Goal: Information Seeking & Learning: Learn about a topic

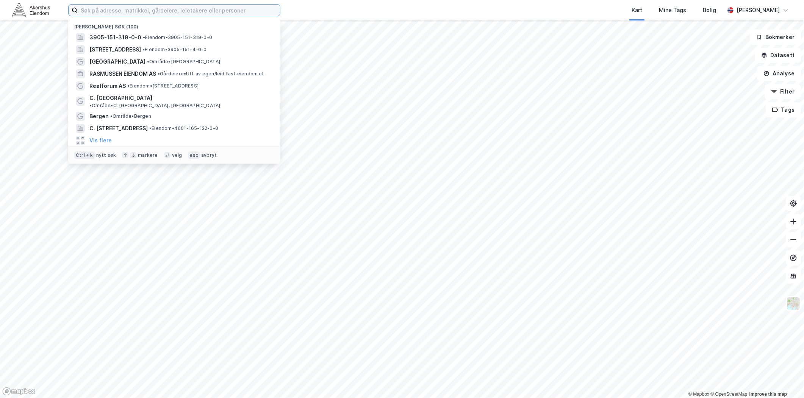
click at [158, 14] on input at bounding box center [179, 10] width 202 height 11
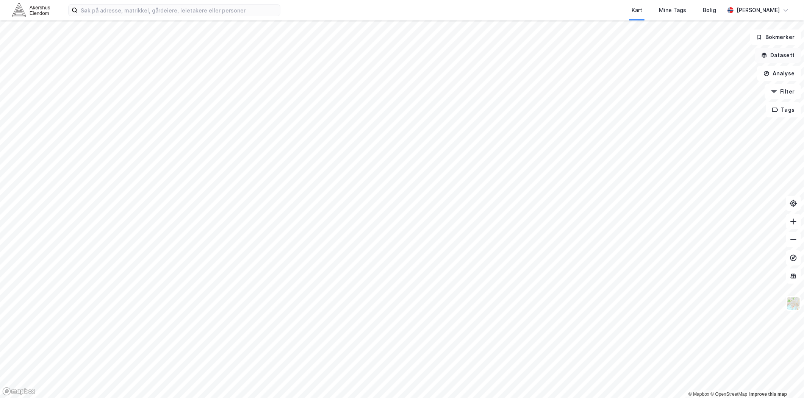
click at [786, 58] on button "Datasett" at bounding box center [778, 55] width 46 height 15
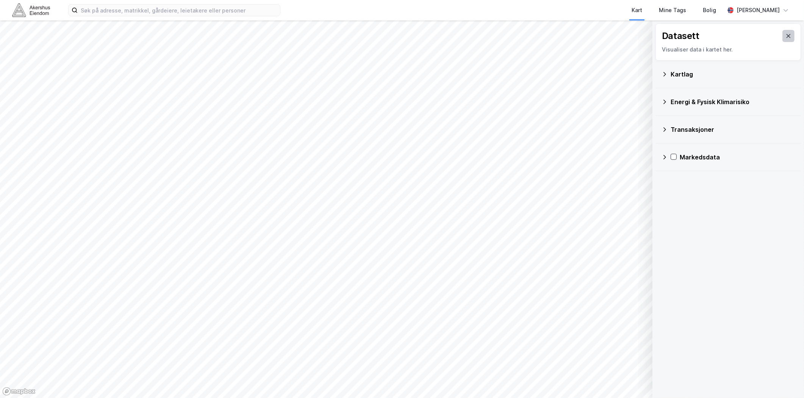
click at [786, 36] on button at bounding box center [788, 36] width 12 height 12
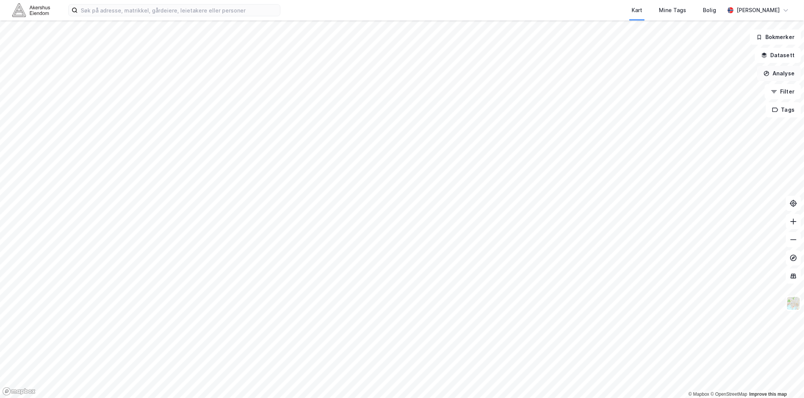
click at [778, 71] on button "Analyse" at bounding box center [779, 73] width 44 height 15
click at [792, 91] on button "Filter" at bounding box center [782, 91] width 36 height 15
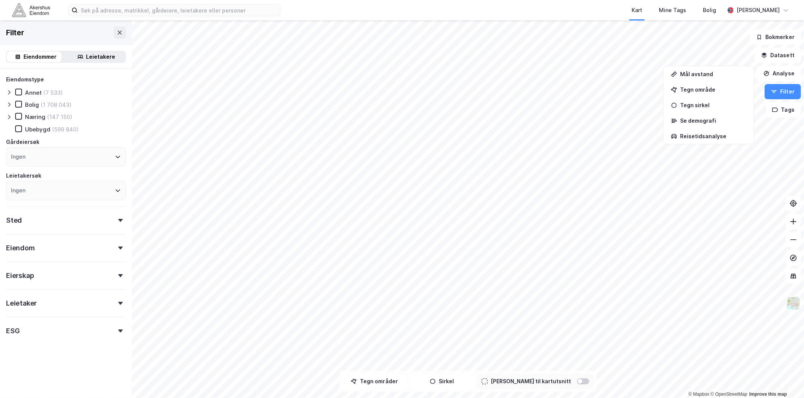
click at [9, 115] on icon at bounding box center [9, 117] width 6 height 6
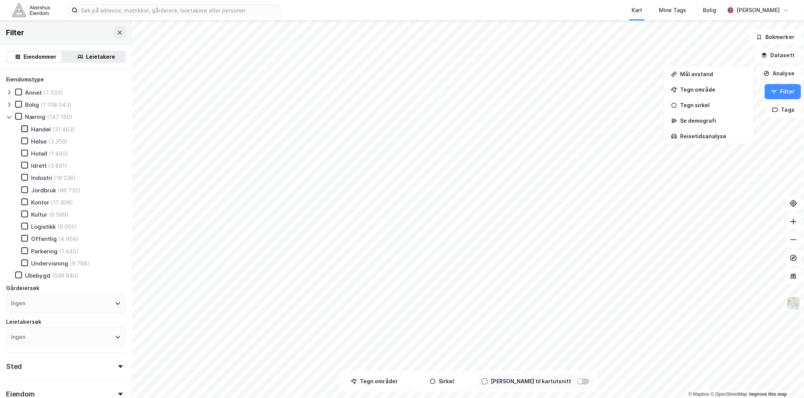
click at [27, 127] on div at bounding box center [24, 128] width 7 height 7
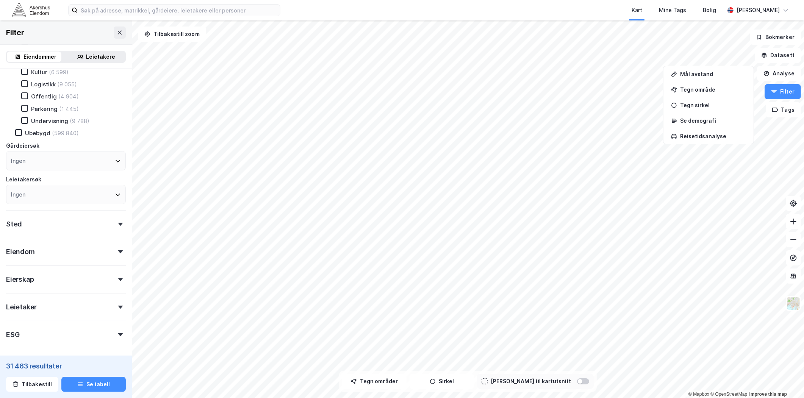
scroll to position [171, 0]
click at [30, 302] on div "ESG" at bounding box center [66, 303] width 120 height 22
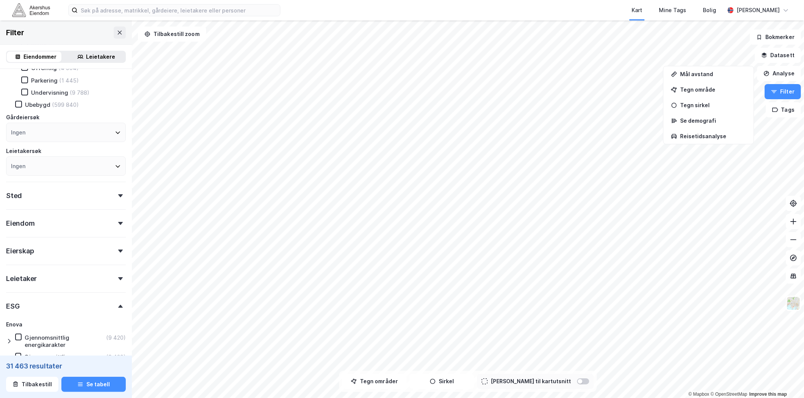
scroll to position [297, 0]
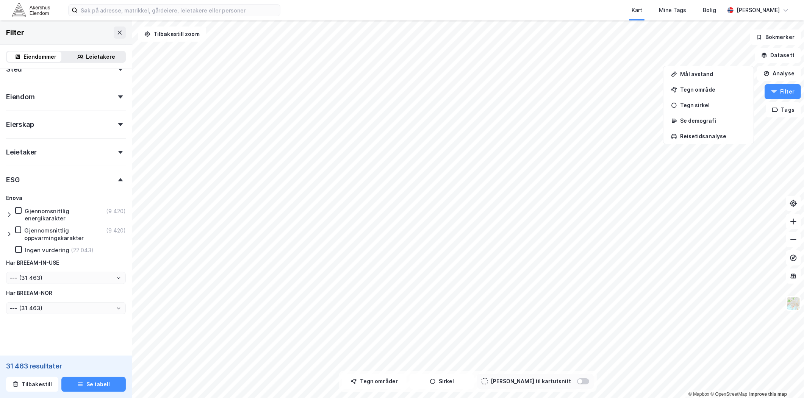
click at [9, 212] on icon at bounding box center [9, 215] width 6 height 6
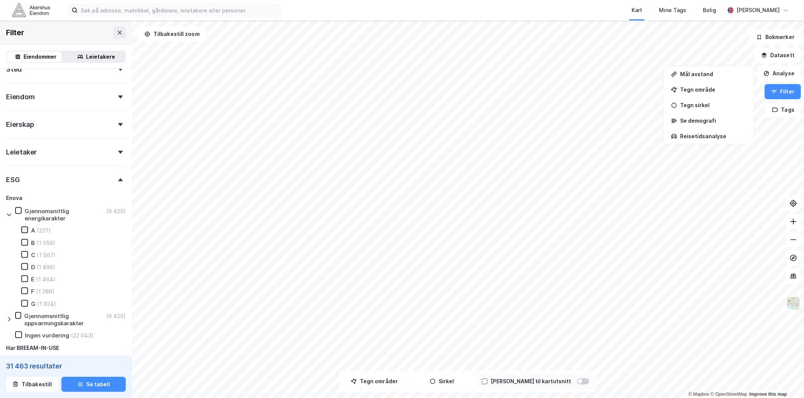
click at [26, 228] on icon at bounding box center [24, 229] width 5 height 5
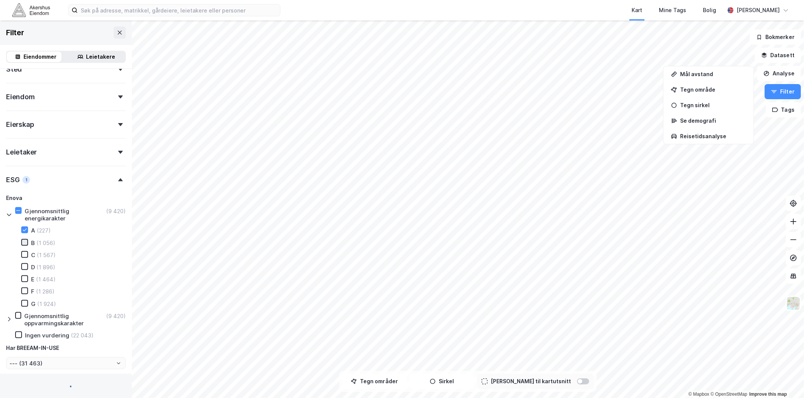
type input "--- (227)"
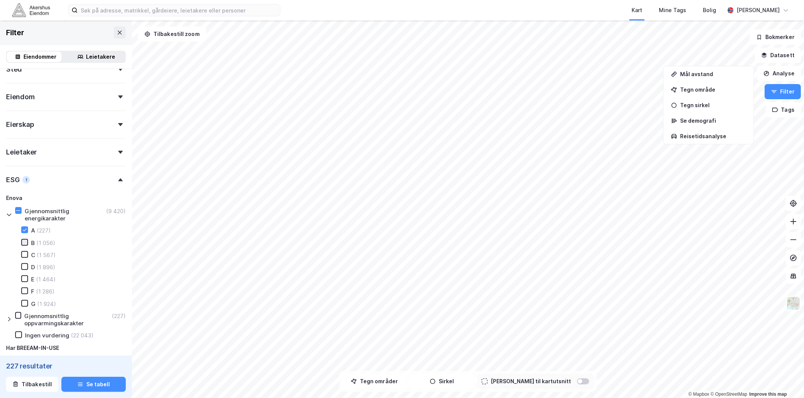
click at [24, 240] on icon at bounding box center [24, 242] width 5 height 5
click at [27, 251] on div at bounding box center [24, 254] width 7 height 7
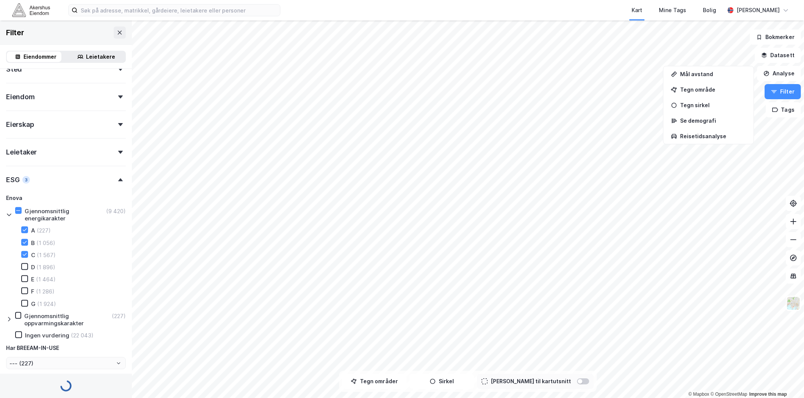
type input "--- (1 283)"
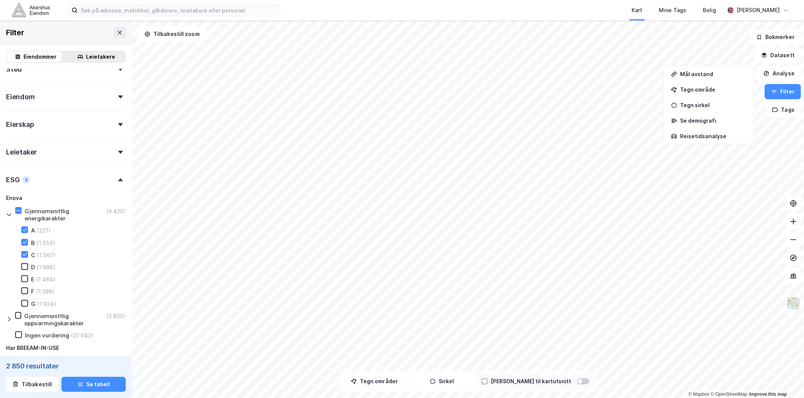
type input "--- (2 850)"
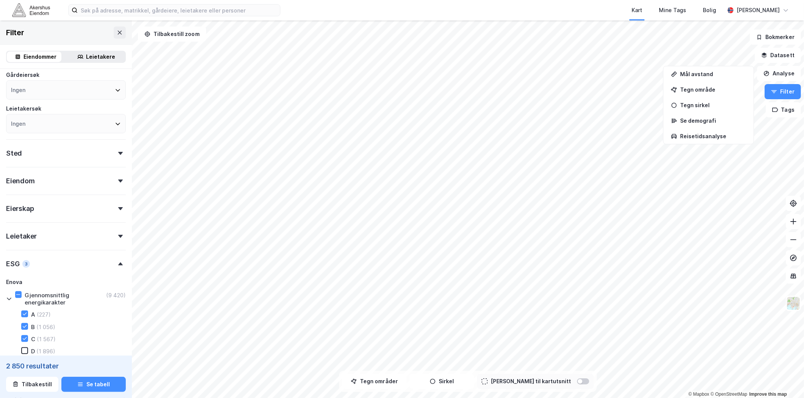
click at [44, 149] on div "Sted" at bounding box center [66, 150] width 120 height 22
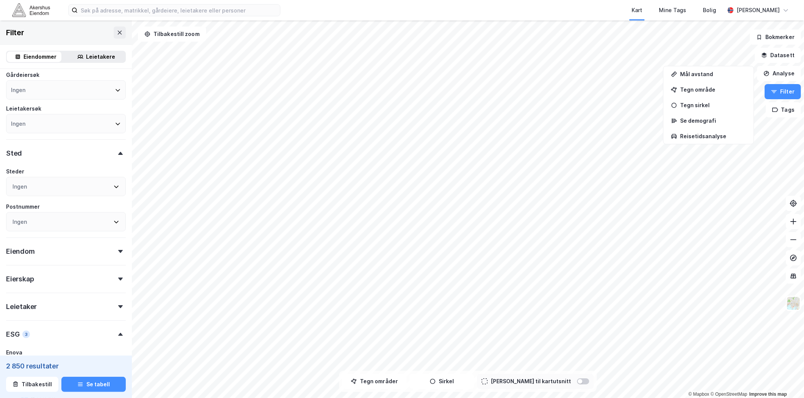
click at [33, 185] on div "Ingen" at bounding box center [66, 186] width 120 height 19
type input "vestf"
click at [12, 225] on div at bounding box center [15, 225] width 7 height 7
type input "--- (131)"
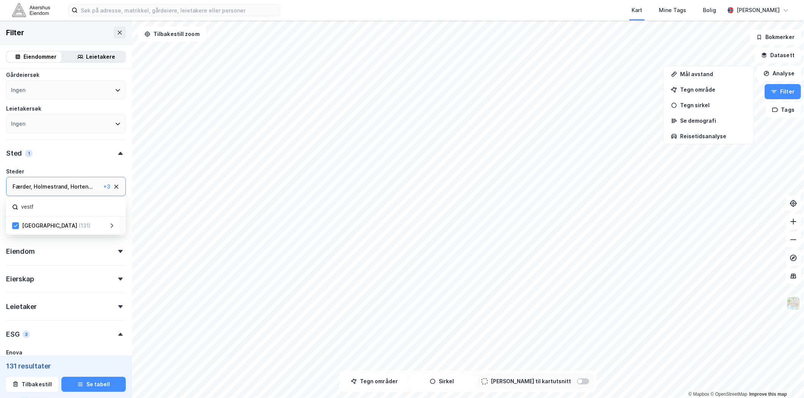
click at [112, 161] on div "Eiendomstype Annet (7) Bolig (4 527) Næring (410) Handel (131) Helse (19) Hotel…" at bounding box center [66, 208] width 120 height 693
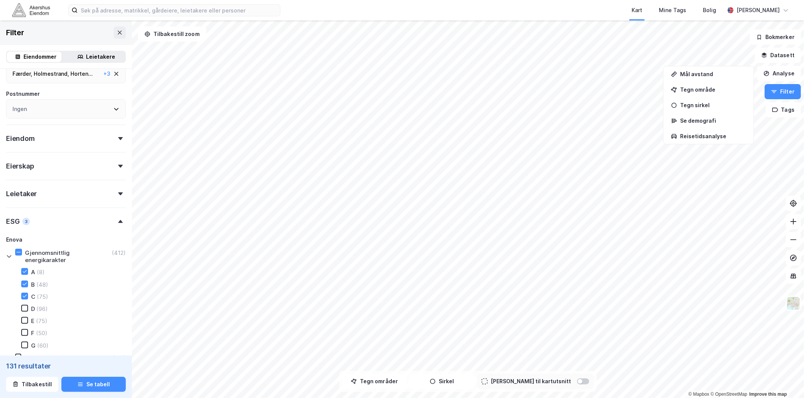
scroll to position [339, 0]
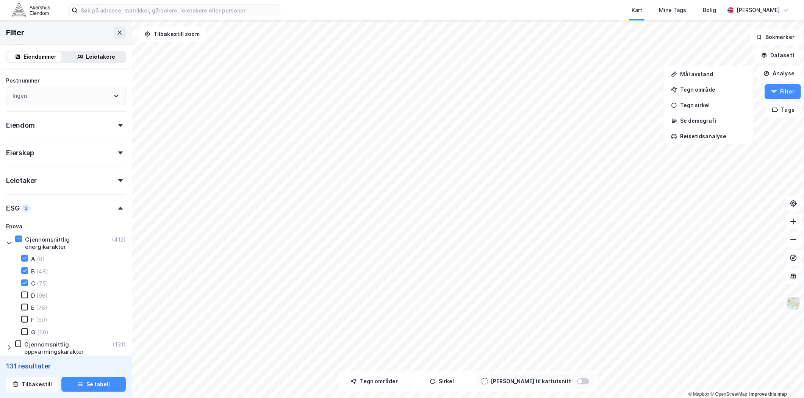
click at [321, 398] on html "Kart Mine Tags Bolig [PERSON_NAME] © Mapbox © OpenStreetMap Improve this map Fi…" at bounding box center [402, 199] width 804 height 398
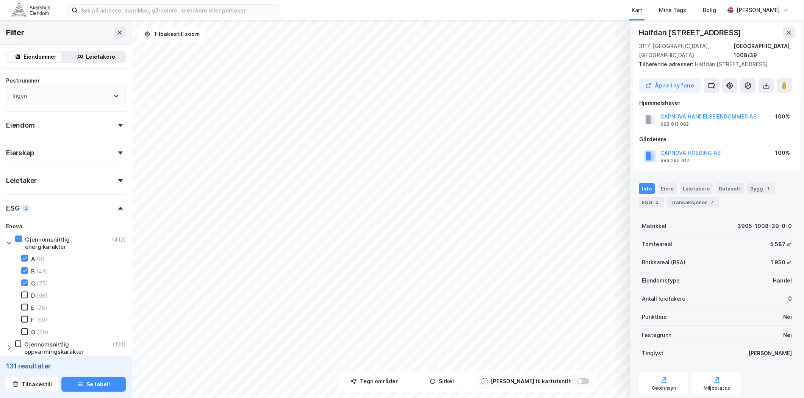
scroll to position [0, 0]
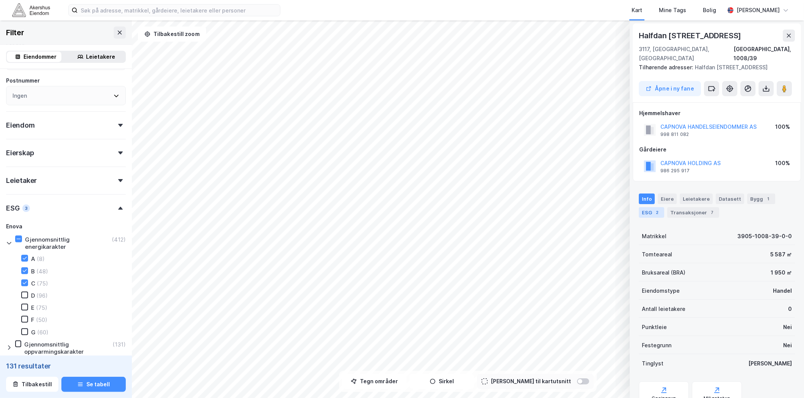
click at [658, 209] on div "2" at bounding box center [657, 213] width 8 height 8
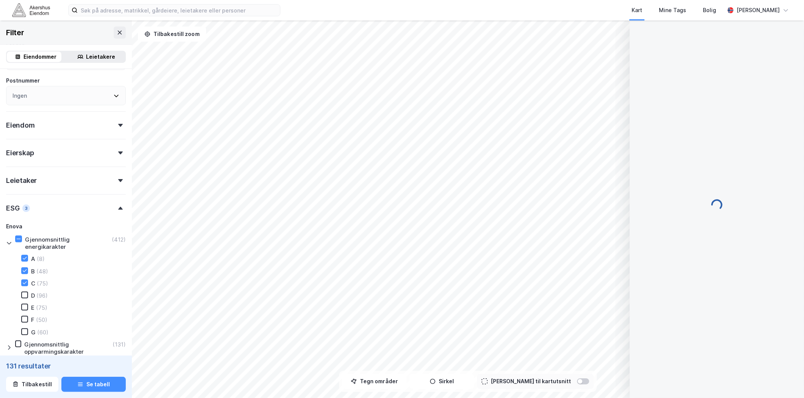
scroll to position [0, 0]
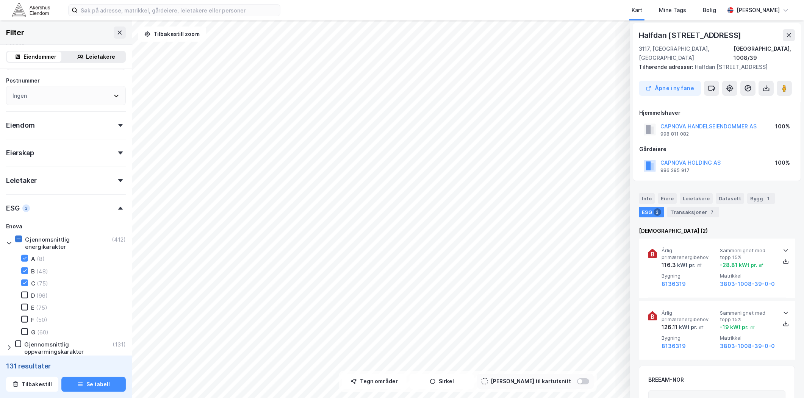
click at [16, 236] on icon at bounding box center [18, 238] width 5 height 5
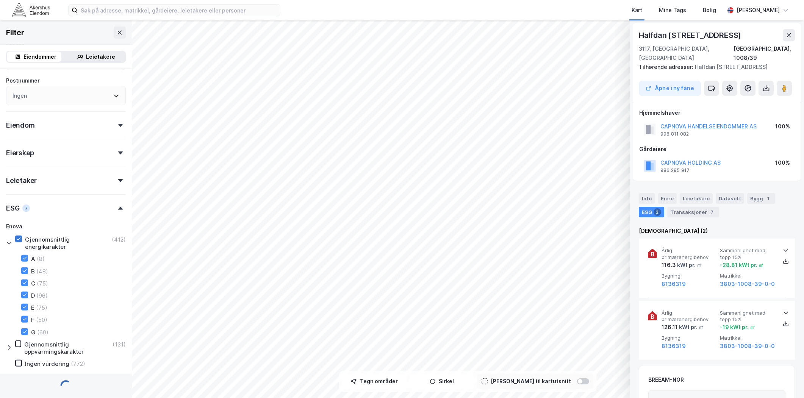
type input "--- (412)"
click at [17, 236] on icon at bounding box center [18, 238] width 5 height 5
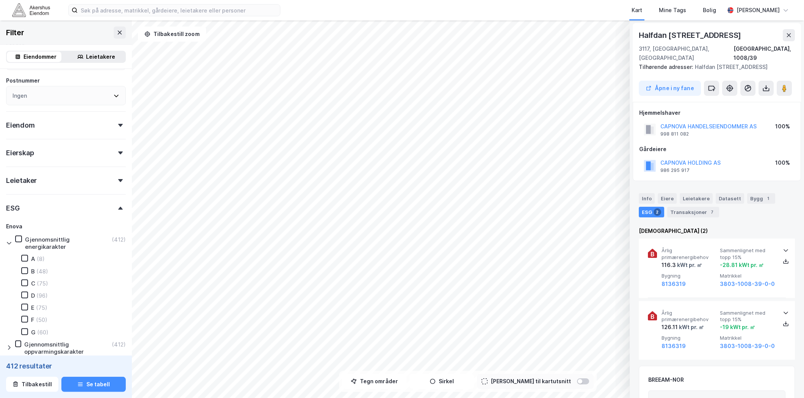
type input "--- (1 184)"
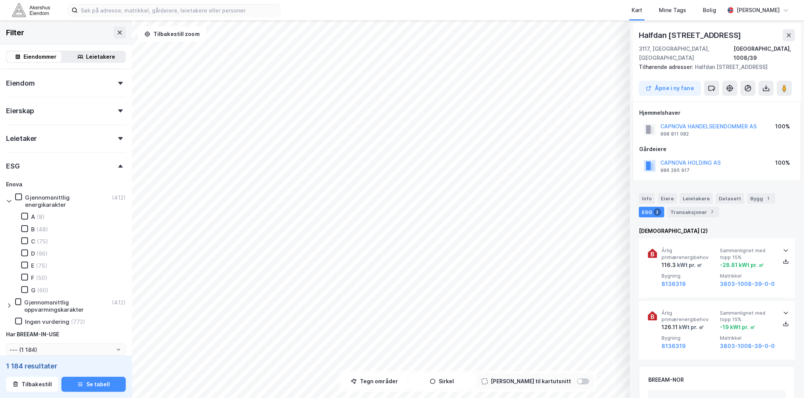
scroll to position [452, 0]
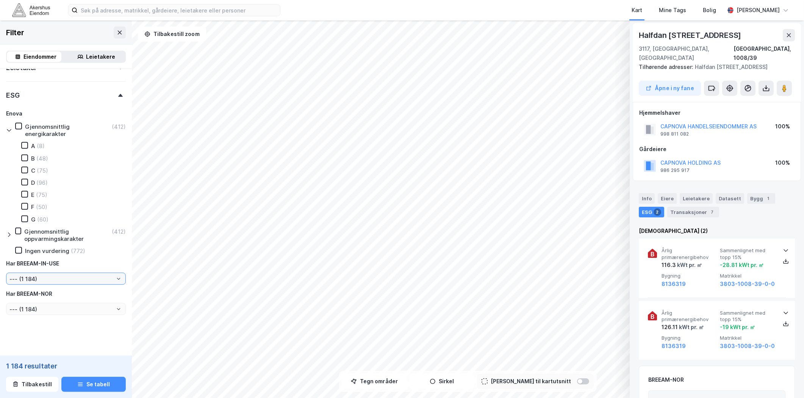
click at [51, 275] on input "--- (1 184)" at bounding box center [65, 278] width 119 height 11
drag, startPoint x: 51, startPoint y: 275, endPoint x: 29, endPoint y: 302, distance: 35.3
click at [29, 302] on li "Ja (6)" at bounding box center [62, 302] width 113 height 14
type input "Ja (6)"
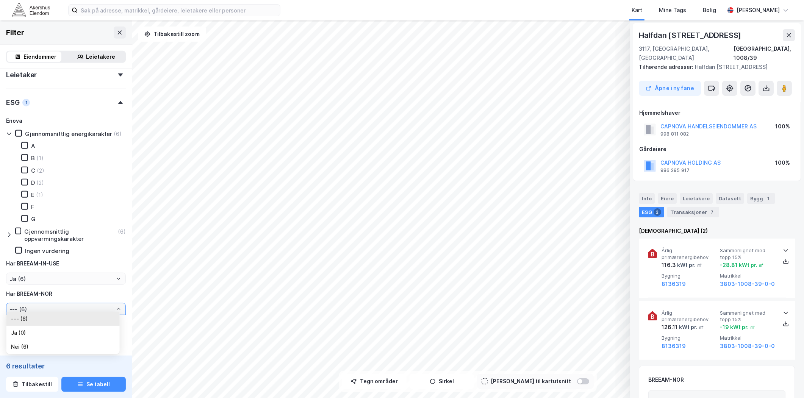
click at [52, 303] on input "--- (6)" at bounding box center [65, 308] width 119 height 11
drag, startPoint x: 52, startPoint y: 303, endPoint x: 20, endPoint y: 332, distance: 42.9
click at [20, 332] on li "Ja (0)" at bounding box center [62, 333] width 113 height 14
type input "Ja (0)"
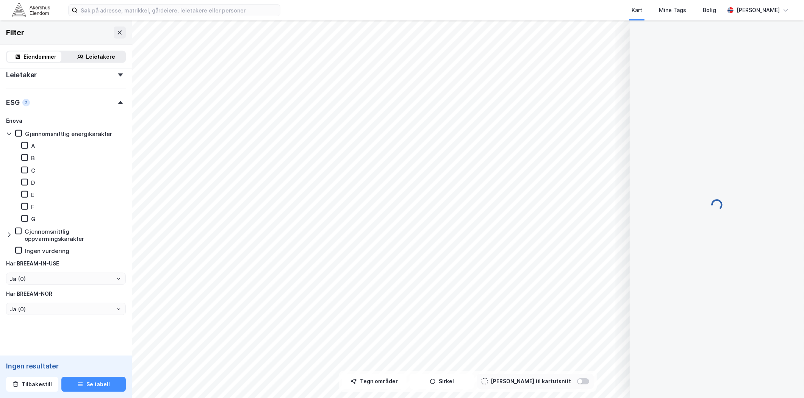
scroll to position [0, 0]
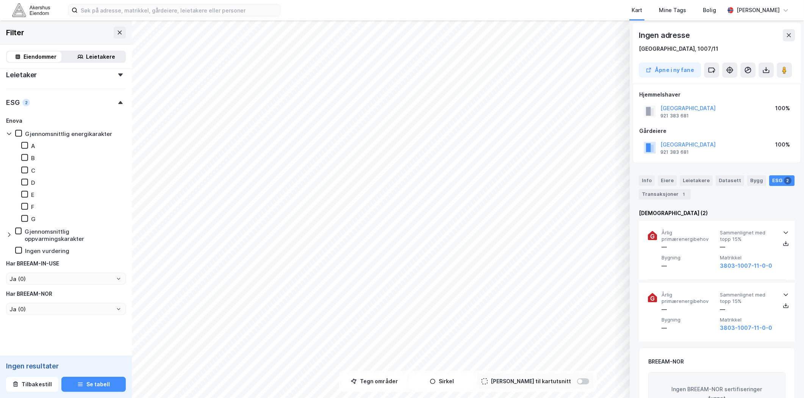
click at [89, 228] on div "Gjennomsnittlig oppvarmingskarakter" at bounding box center [75, 235] width 101 height 14
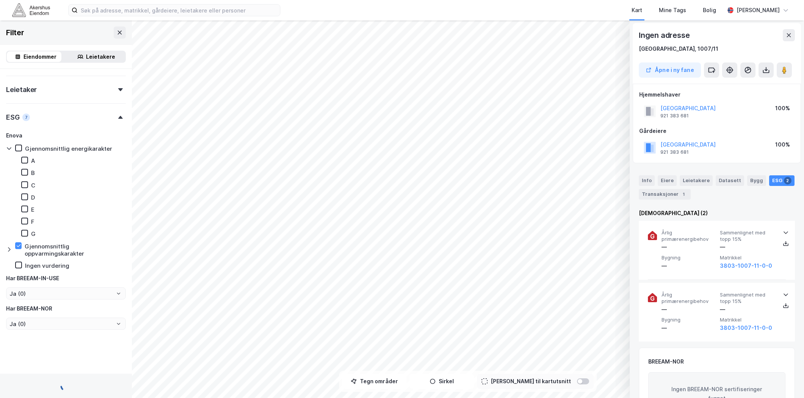
scroll to position [445, 0]
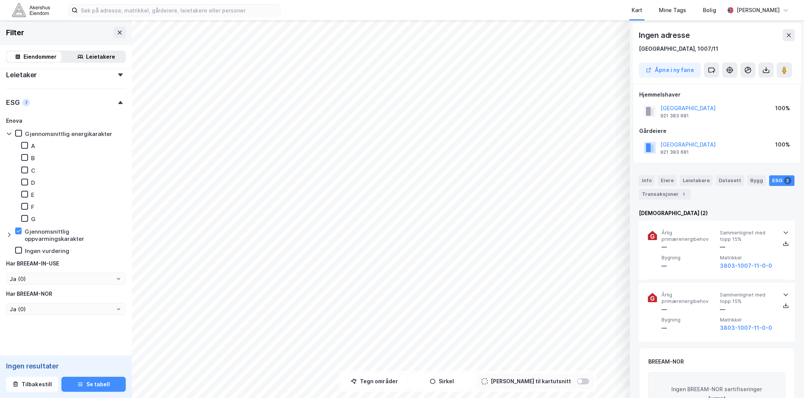
click at [23, 228] on div "Gjennomsnittlig oppvarmingskarakter" at bounding box center [70, 235] width 111 height 15
click at [27, 275] on input "Ja (0)" at bounding box center [65, 278] width 119 height 11
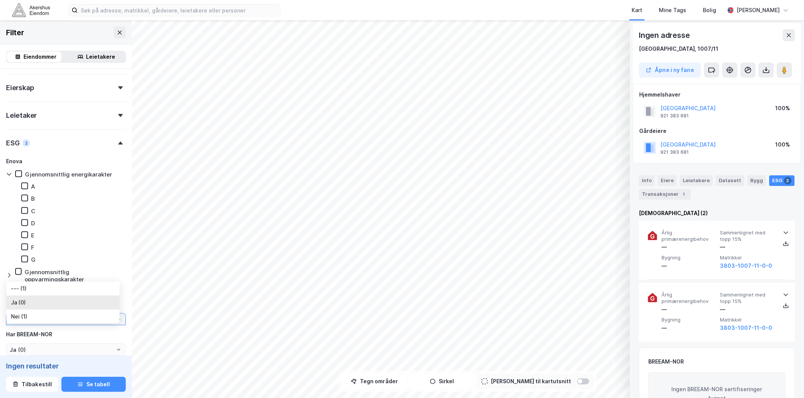
scroll to position [361, 0]
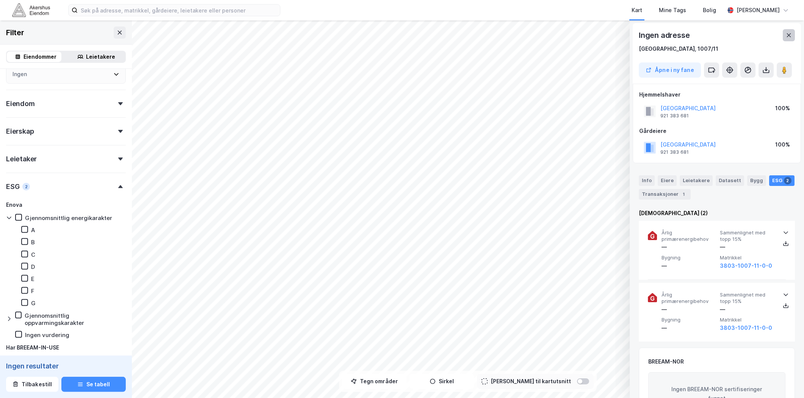
click at [792, 36] on icon at bounding box center [789, 35] width 6 height 6
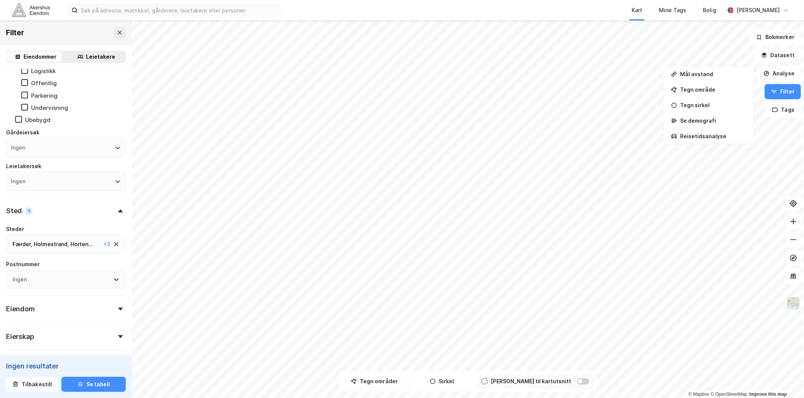
scroll to position [150, 0]
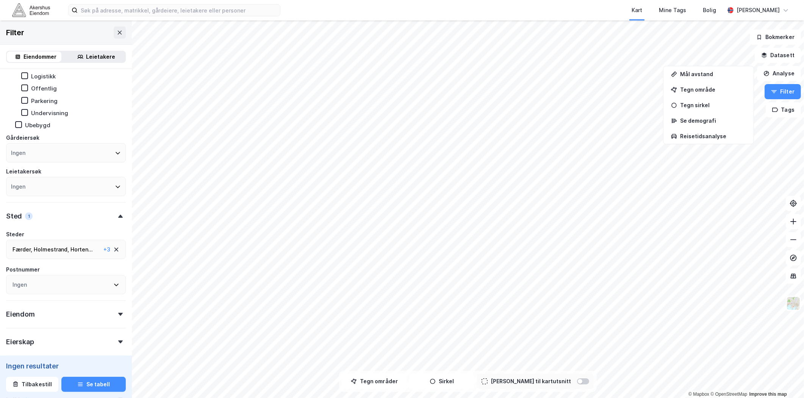
click at [61, 241] on div "Færder , Holmestrand , Horten ... [GEOGRAPHIC_DATA] , [GEOGRAPHIC_DATA] , [GEOG…" at bounding box center [66, 249] width 120 height 19
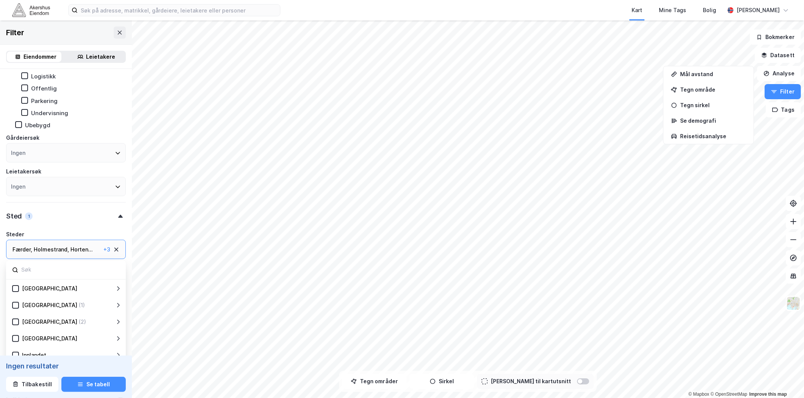
click at [113, 247] on icon at bounding box center [116, 250] width 6 height 6
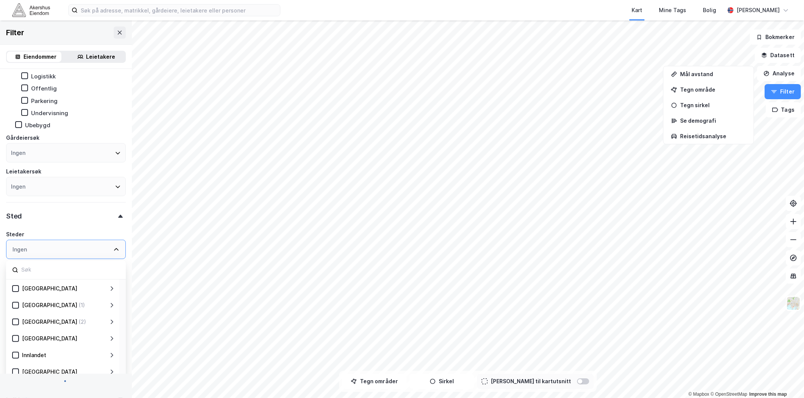
type input "Ja (9)"
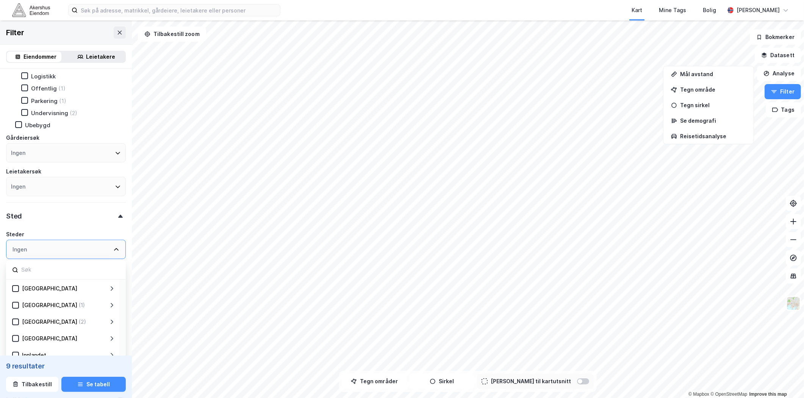
click at [20, 240] on div "Ingen" at bounding box center [66, 249] width 120 height 19
click at [23, 247] on div "Ingen" at bounding box center [20, 249] width 14 height 9
click at [31, 274] on div at bounding box center [66, 270] width 120 height 19
click at [30, 268] on input at bounding box center [69, 270] width 99 height 10
type input "vestf"
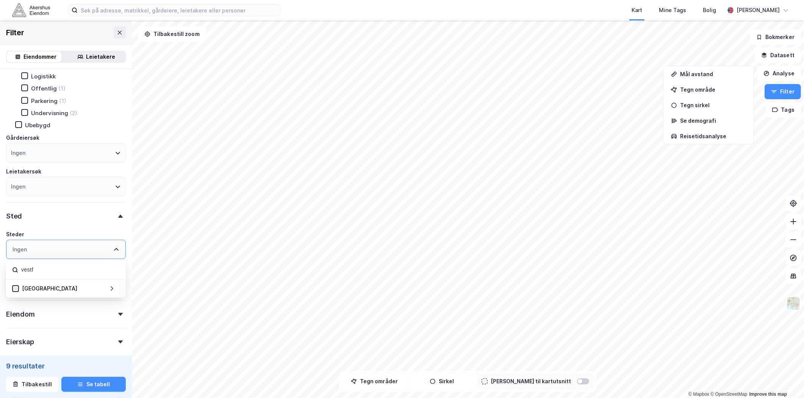
click at [15, 287] on icon at bounding box center [16, 288] width 4 height 3
type input "Ja (0)"
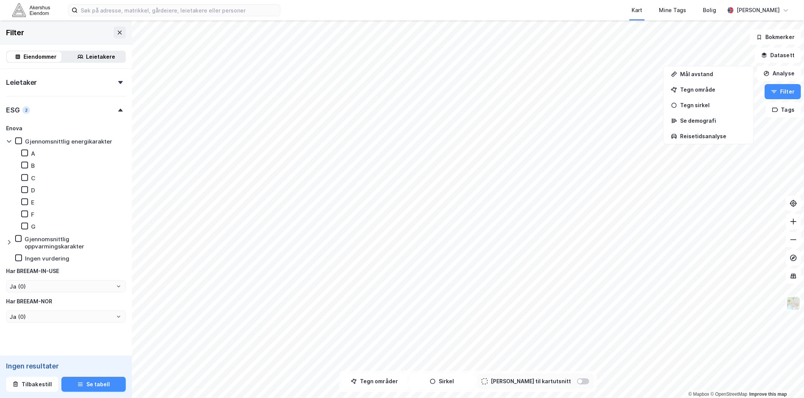
scroll to position [445, 0]
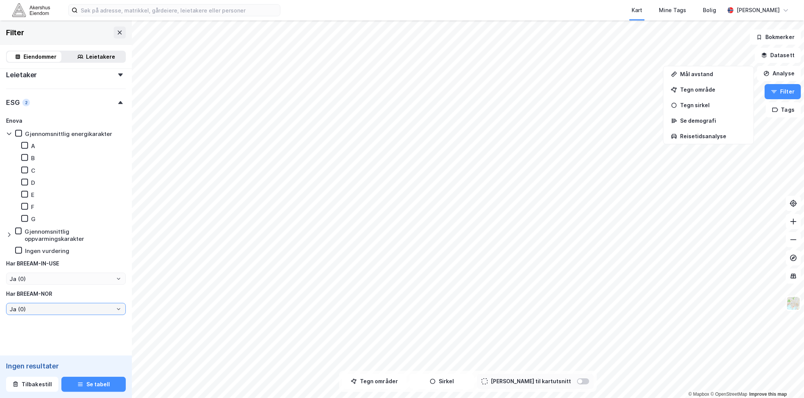
click at [29, 304] on input "Ja (0)" at bounding box center [65, 308] width 119 height 11
drag, startPoint x: 29, startPoint y: 304, endPoint x: 26, endPoint y: 319, distance: 15.1
click at [26, 319] on li "--- (6)" at bounding box center [62, 319] width 113 height 14
type input "--- (6)"
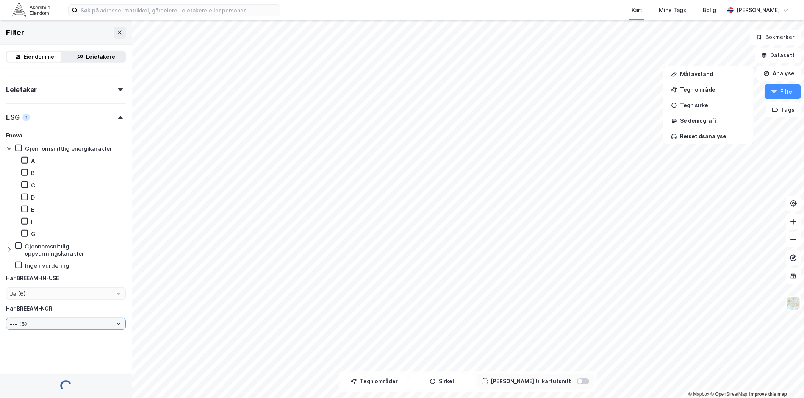
scroll to position [445, 0]
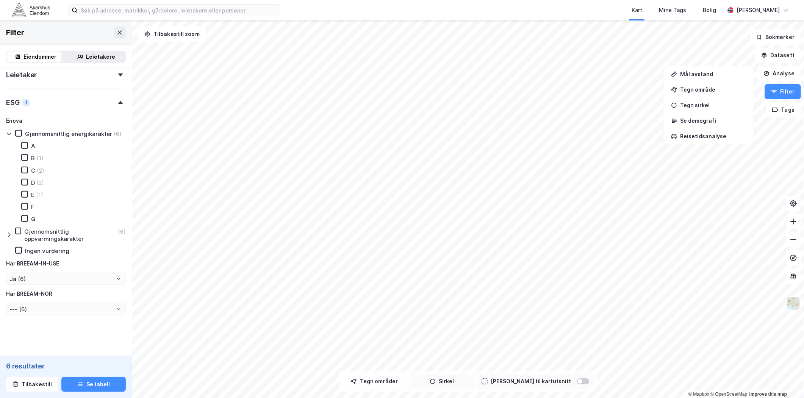
click at [482, 234] on div "© Mapbox © OpenStreetMap Improve this map Filter Eiendommer Leietakere Eiendoms…" at bounding box center [402, 209] width 804 height 378
click at [74, 277] on input "Ja (6)" at bounding box center [65, 278] width 119 height 11
drag, startPoint x: 74, startPoint y: 277, endPoint x: 28, endPoint y: 285, distance: 47.0
click at [28, 285] on li "--- (1 184)" at bounding box center [62, 288] width 113 height 14
type input "--- (1 184)"
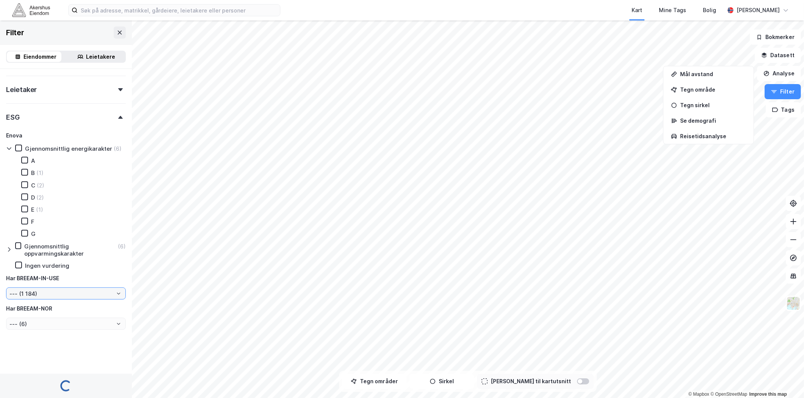
scroll to position [445, 0]
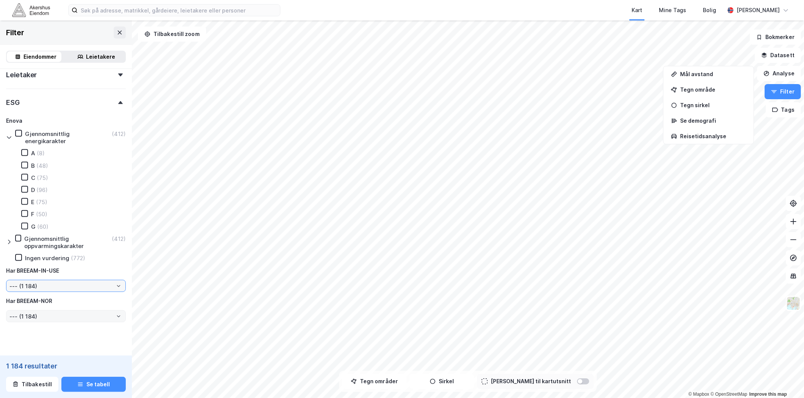
click at [44, 310] on label "--- (1 184)" at bounding box center [66, 316] width 120 height 12
drag, startPoint x: 44, startPoint y: 307, endPoint x: 41, endPoint y: 313, distance: 6.3
click at [41, 313] on input "--- (1 184)" at bounding box center [65, 316] width 119 height 11
click at [36, 285] on input "--- (1 184)" at bounding box center [65, 285] width 119 height 11
drag, startPoint x: 36, startPoint y: 285, endPoint x: 100, endPoint y: 263, distance: 67.2
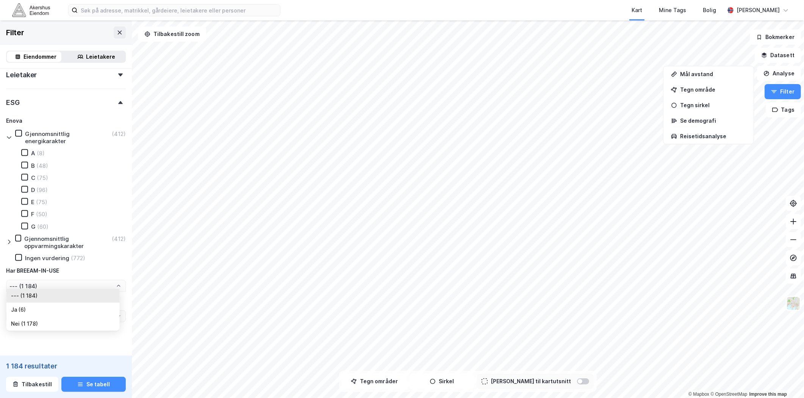
click at [100, 261] on div "[PERSON_NAME] energikarakter (412) A (8) B (48) C (75) D (96) E (75) F (50) G (…" at bounding box center [66, 219] width 120 height 206
click at [46, 313] on input "--- (1 184)" at bounding box center [65, 316] width 119 height 11
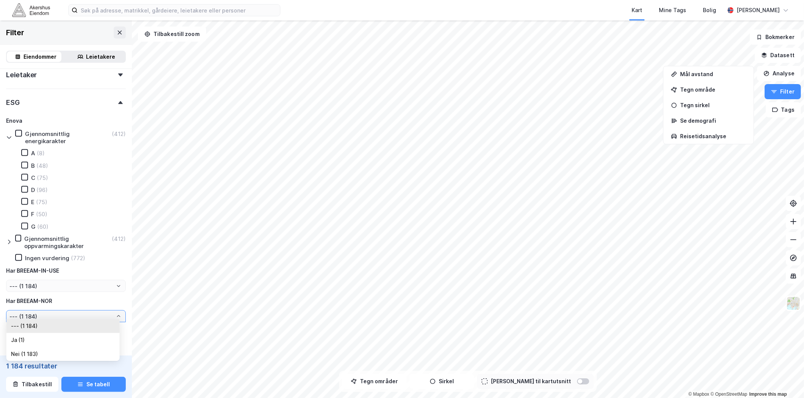
drag, startPoint x: 46, startPoint y: 313, endPoint x: 23, endPoint y: 339, distance: 35.0
click at [23, 339] on li "Ja (1)" at bounding box center [62, 340] width 113 height 14
type input "Ja (1)"
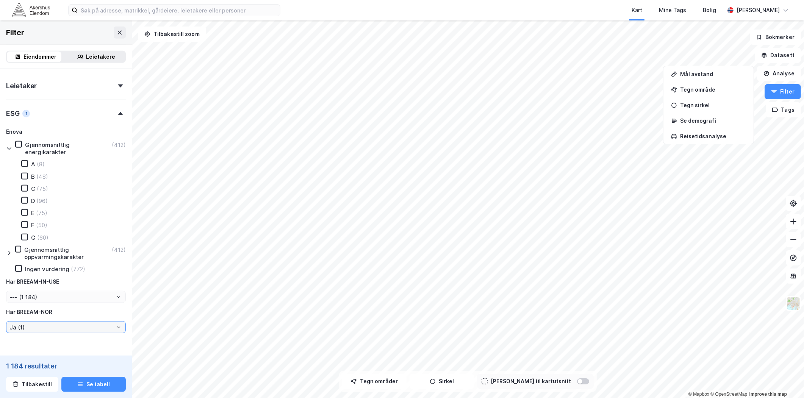
type input "--- (1)"
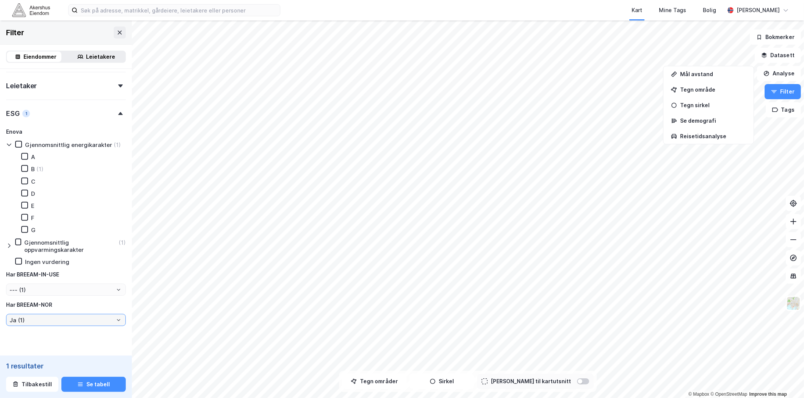
scroll to position [445, 0]
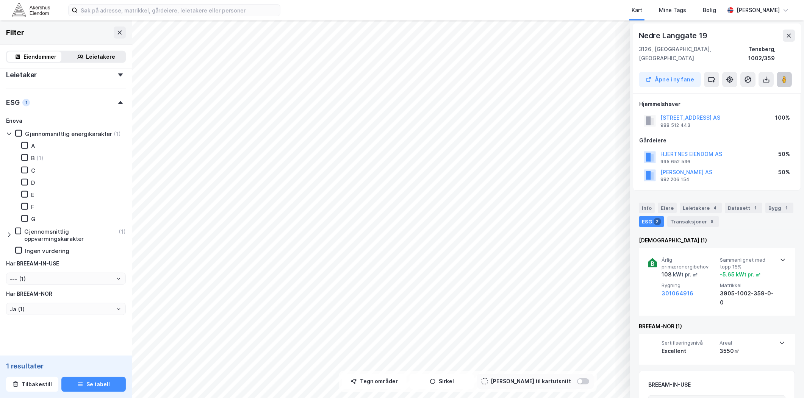
click at [780, 74] on button at bounding box center [784, 79] width 15 height 15
click at [27, 277] on input "--- (1)" at bounding box center [65, 278] width 119 height 11
drag, startPoint x: 27, startPoint y: 277, endPoint x: 88, endPoint y: 256, distance: 64.2
click at [88, 259] on div "Har BREEAM-IN-USE" at bounding box center [66, 263] width 120 height 9
click at [52, 308] on input "Ja (1)" at bounding box center [65, 308] width 119 height 11
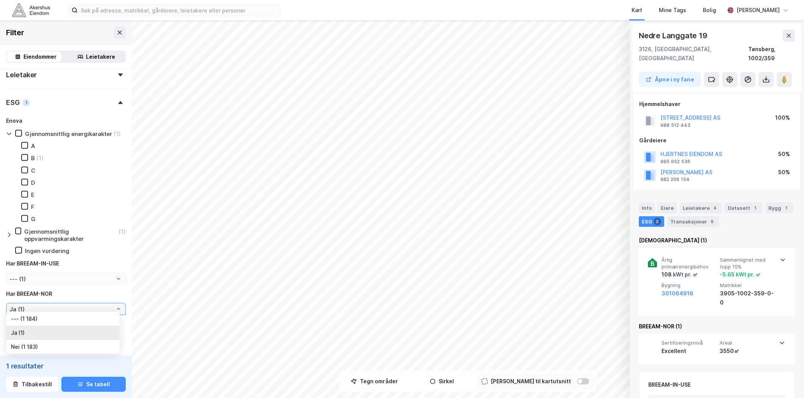
drag, startPoint x: 52, startPoint y: 308, endPoint x: 34, endPoint y: 317, distance: 20.2
click at [33, 318] on li "--- (1 184)" at bounding box center [62, 319] width 113 height 14
type input "--- (1 184)"
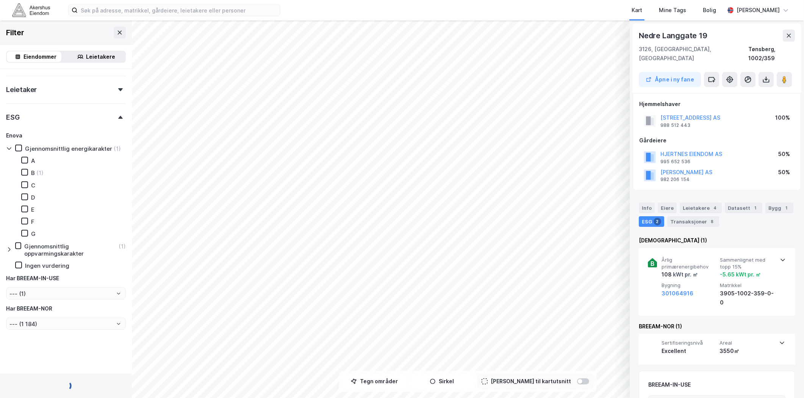
click at [100, 274] on div "Enova Gjennomsnittlig energikarakter (1) A B (1) C D E F G Gjennomsnittlig oppv…" at bounding box center [66, 230] width 120 height 199
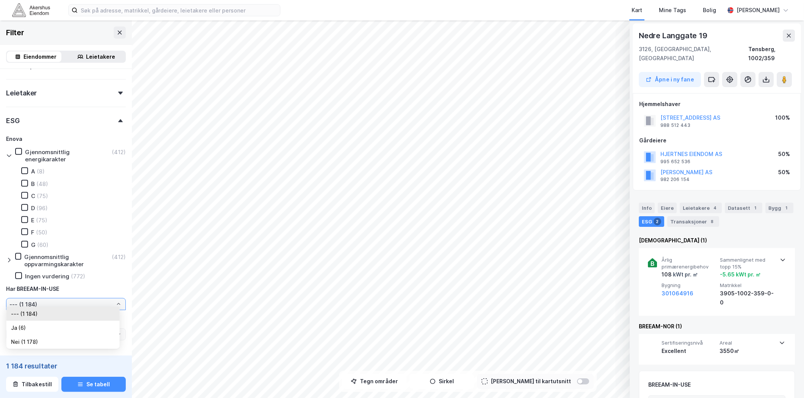
click at [27, 302] on input "--- (1 184)" at bounding box center [65, 304] width 119 height 11
drag, startPoint x: 27, startPoint y: 302, endPoint x: 28, endPoint y: 327, distance: 25.4
click at [28, 327] on li "Ja (6)" at bounding box center [62, 328] width 113 height 14
type input "Ja (6)"
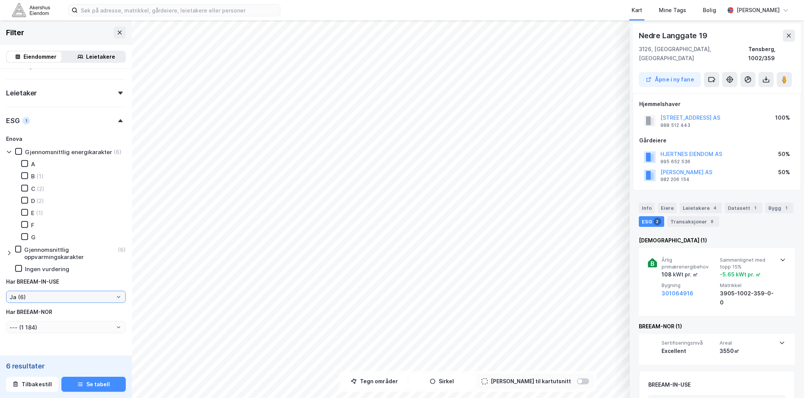
type input "--- (6)"
click at [28, 291] on input "Ja (6)" at bounding box center [65, 296] width 119 height 11
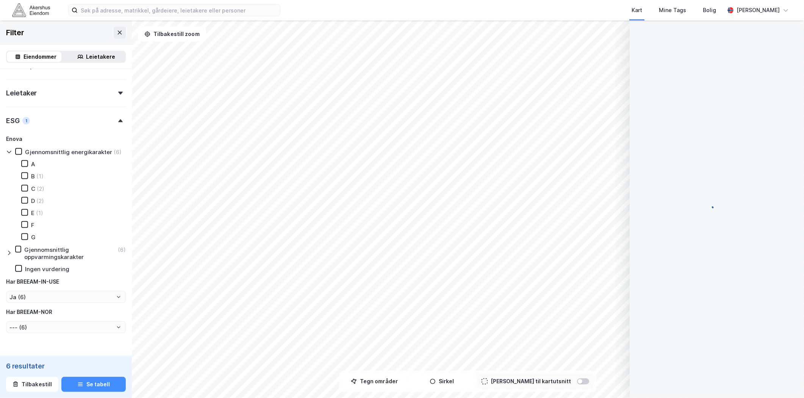
scroll to position [55, 0]
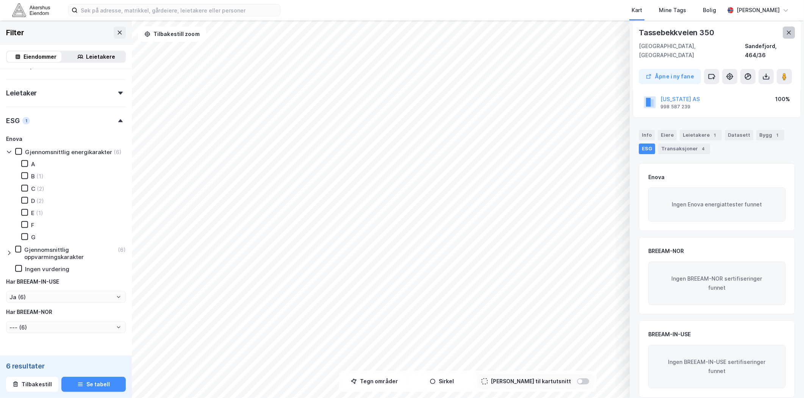
click at [792, 29] on button at bounding box center [789, 33] width 12 height 12
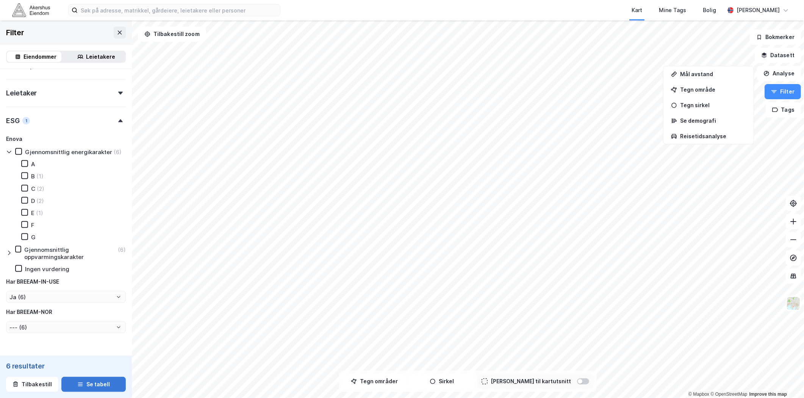
click at [88, 387] on button "Se tabell" at bounding box center [93, 384] width 64 height 15
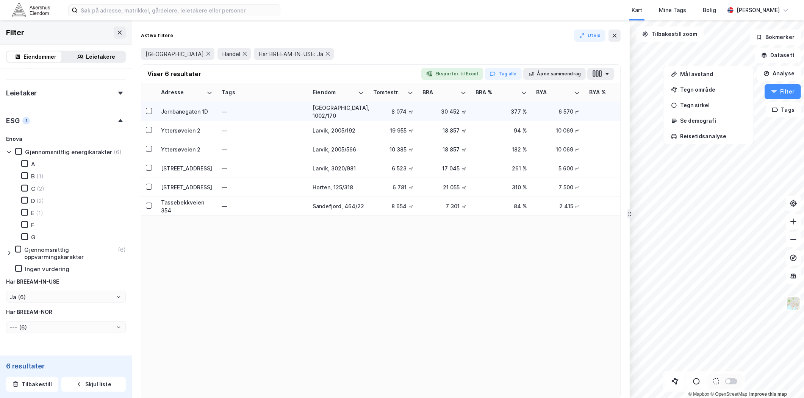
click at [177, 111] on div "Jernbanegaten 1D" at bounding box center [187, 112] width 52 height 8
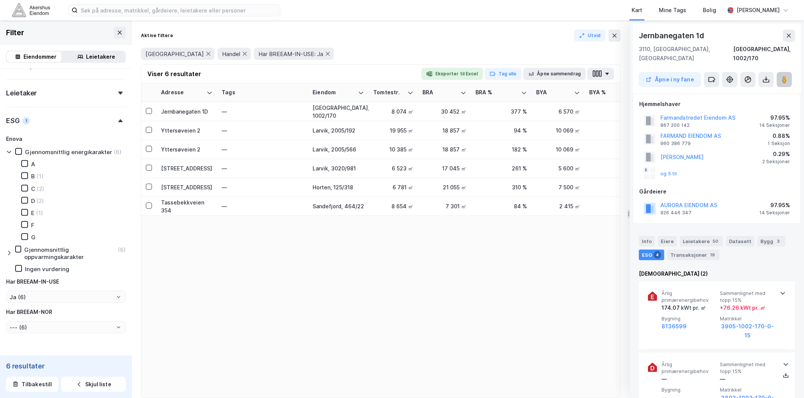
click at [785, 76] on image at bounding box center [784, 80] width 5 height 8
click at [178, 127] on div "Yttersøveien 2" at bounding box center [187, 131] width 52 height 8
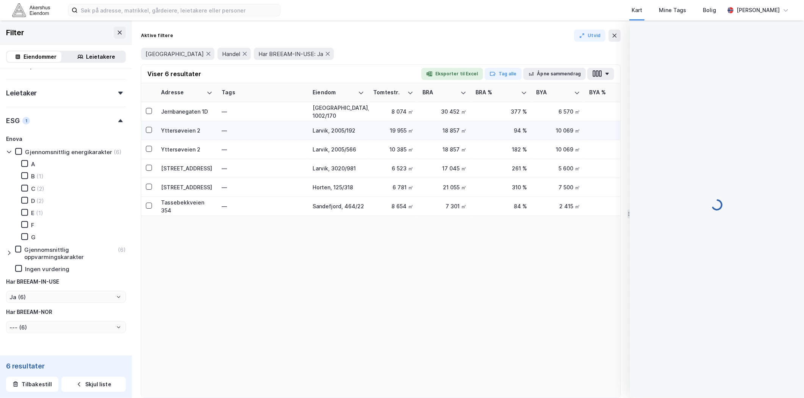
scroll to position [55, 0]
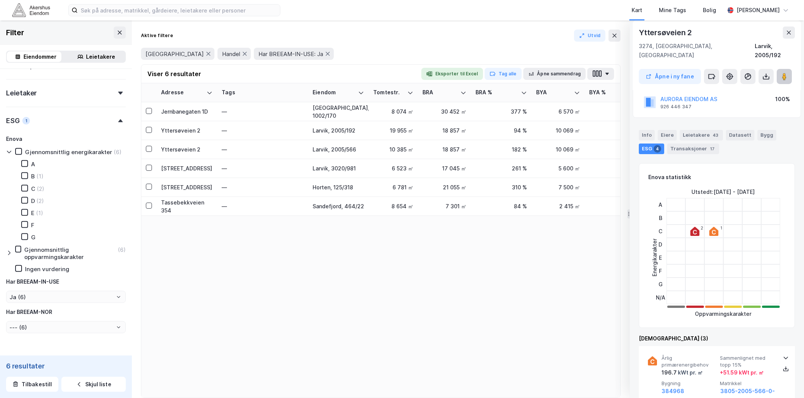
click at [779, 69] on button at bounding box center [784, 76] width 15 height 15
click at [195, 112] on div "Jernbanegaten 1D" at bounding box center [187, 112] width 52 height 8
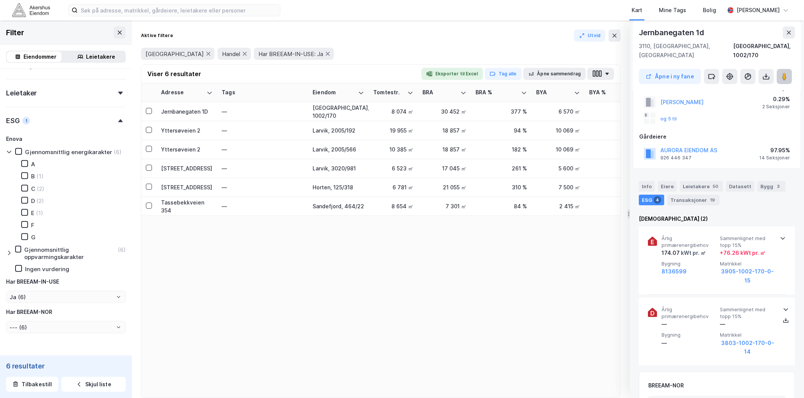
click at [786, 73] on image at bounding box center [784, 77] width 5 height 8
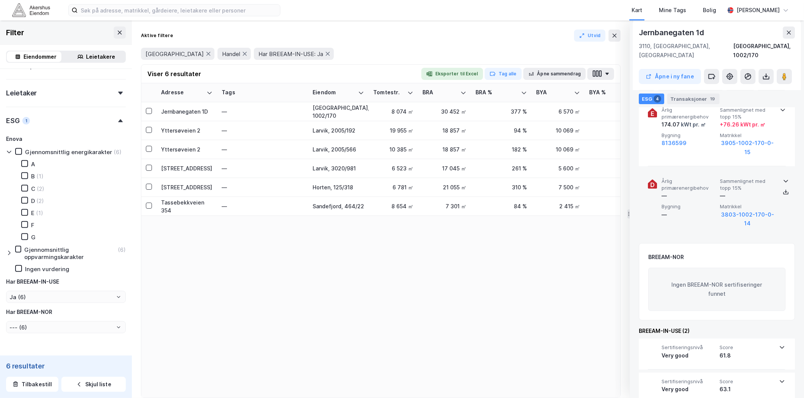
scroll to position [189, 0]
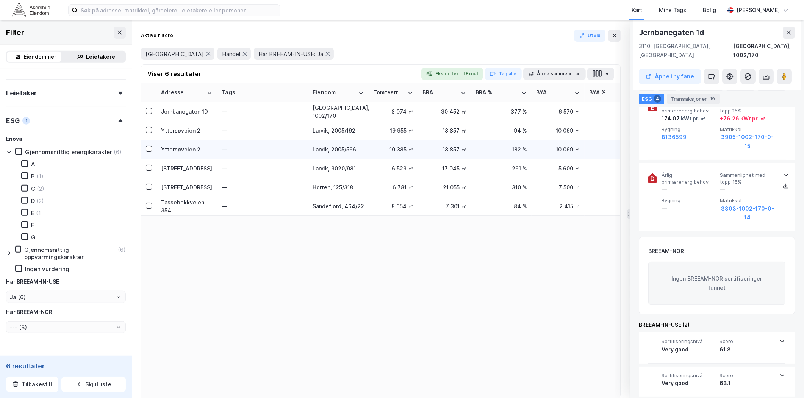
click at [168, 147] on div "Yttersøveien 2" at bounding box center [187, 149] width 52 height 8
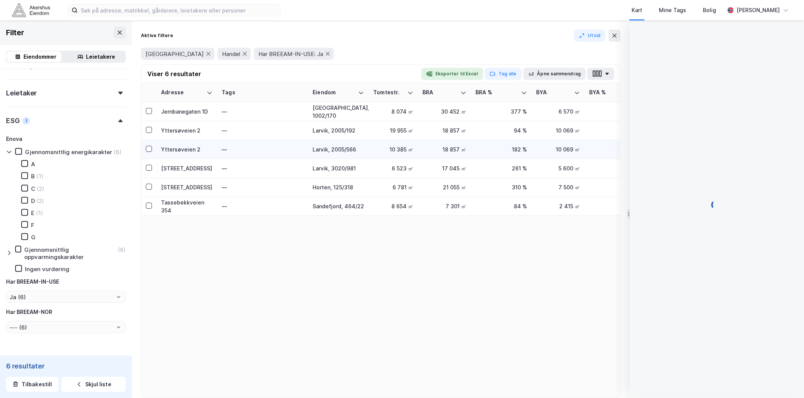
scroll to position [32, 0]
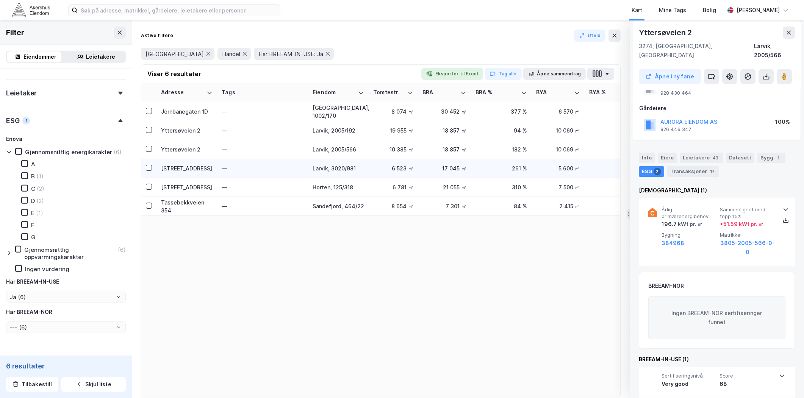
click at [180, 167] on div "[STREET_ADDRESS]" at bounding box center [187, 168] width 52 height 8
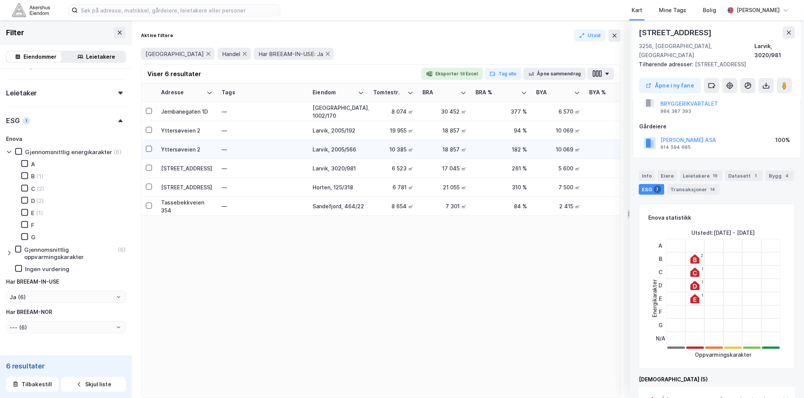
click at [174, 149] on div "Yttersøveien 2" at bounding box center [187, 149] width 52 height 8
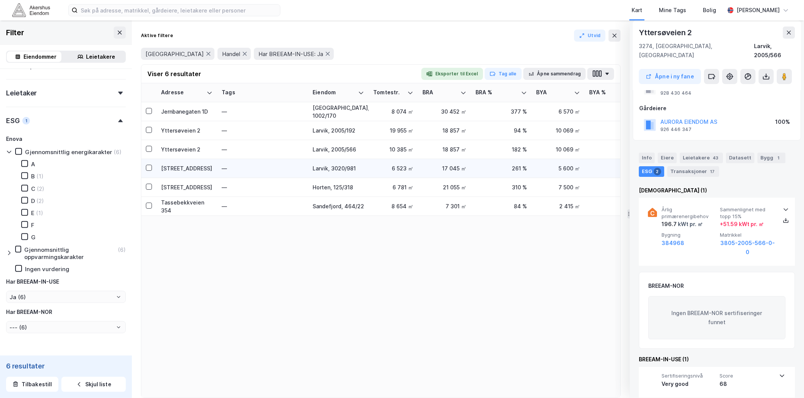
click at [180, 171] on div "[STREET_ADDRESS]" at bounding box center [187, 168] width 52 height 8
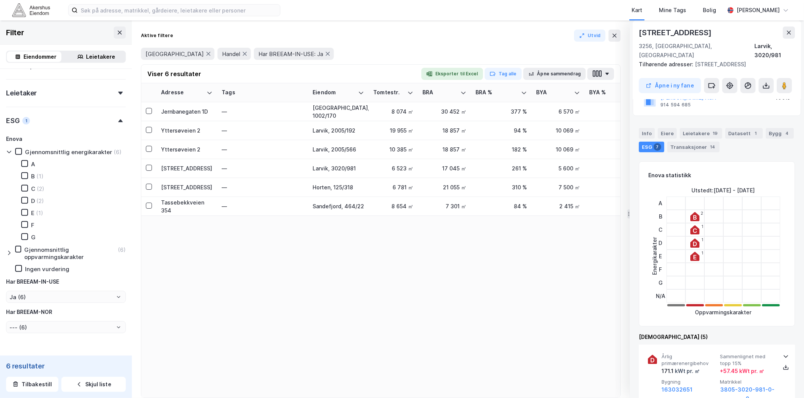
scroll to position [0, 0]
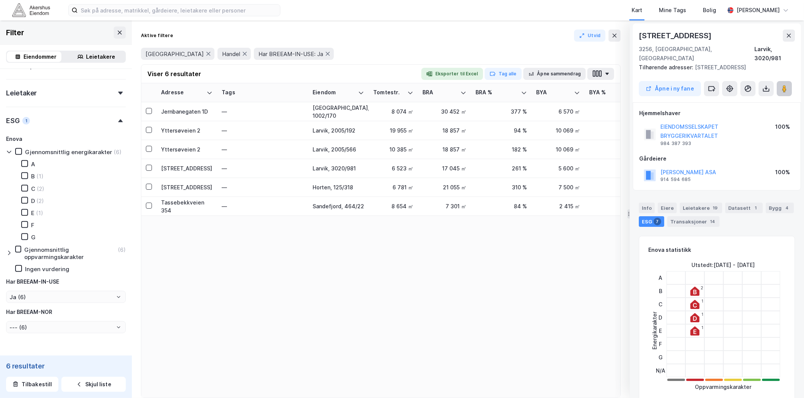
click at [779, 81] on button at bounding box center [784, 88] width 15 height 15
click at [179, 188] on div "[STREET_ADDRESS]" at bounding box center [187, 187] width 52 height 8
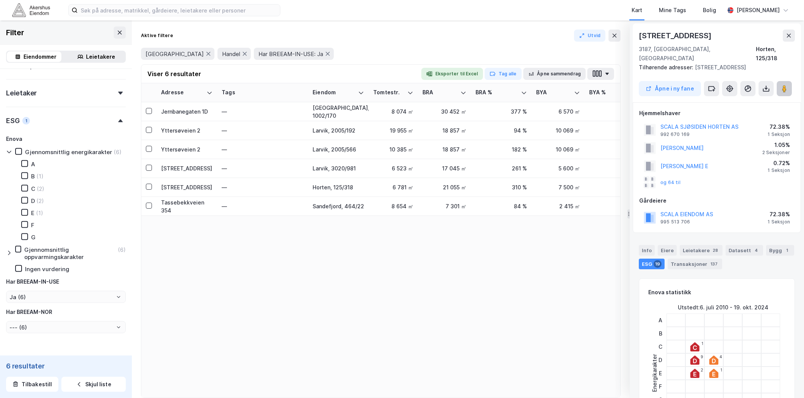
click at [787, 85] on icon at bounding box center [784, 89] width 8 height 8
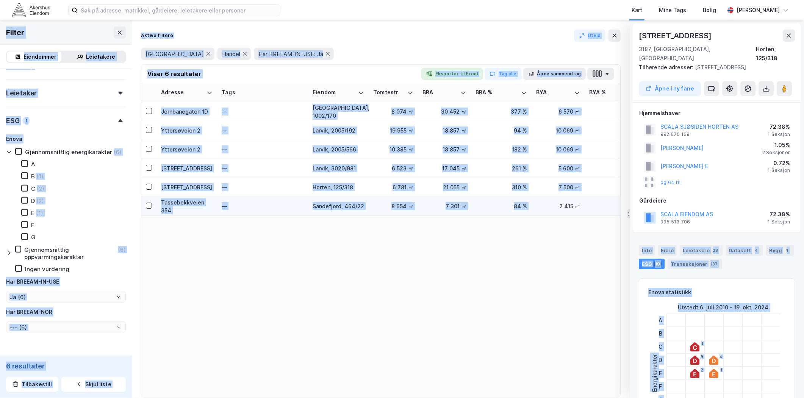
drag, startPoint x: 633, startPoint y: 233, endPoint x: 542, endPoint y: 209, distance: 94.2
click at [542, 209] on div "© Mapbox © OpenStreetMap Improve this map [STREET_ADDRESS] Tilhørende adresser:…" at bounding box center [402, 209] width 804 height 378
click at [788, 81] on button at bounding box center [784, 88] width 15 height 15
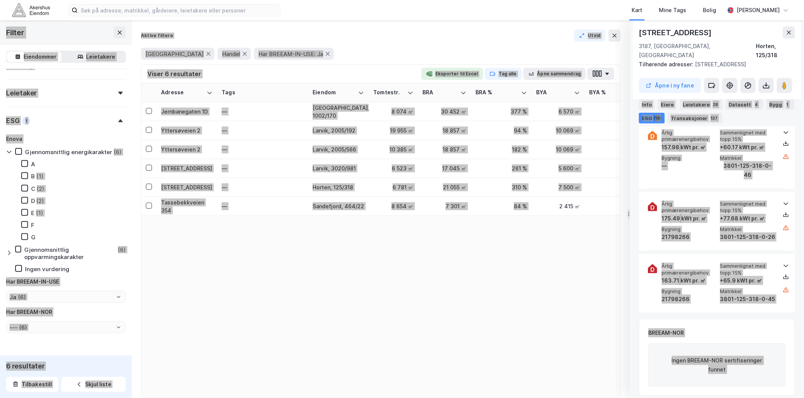
scroll to position [1288, 0]
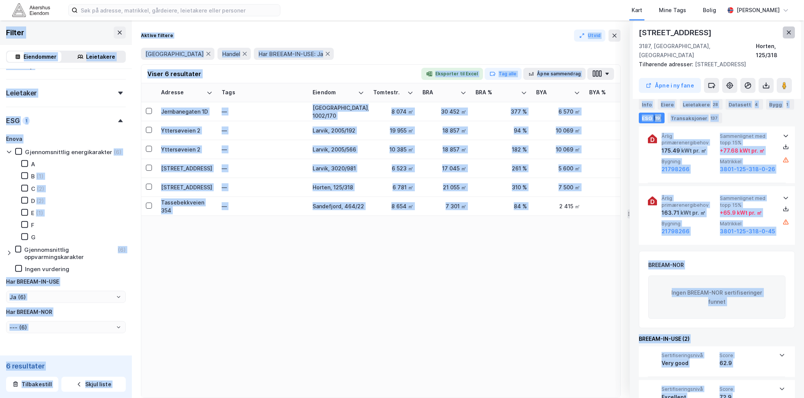
click at [790, 30] on icon at bounding box center [789, 33] width 6 height 6
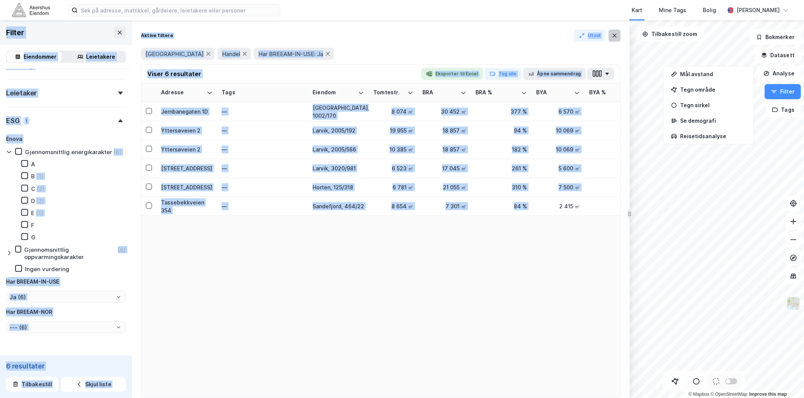
click at [616, 34] on icon at bounding box center [614, 36] width 6 height 6
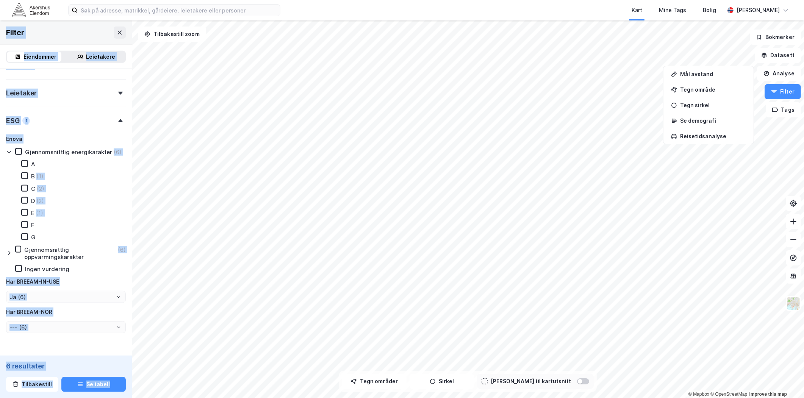
click at [114, 181] on div "A B (1) C (2) D (2) E (1) F G" at bounding box center [69, 200] width 114 height 81
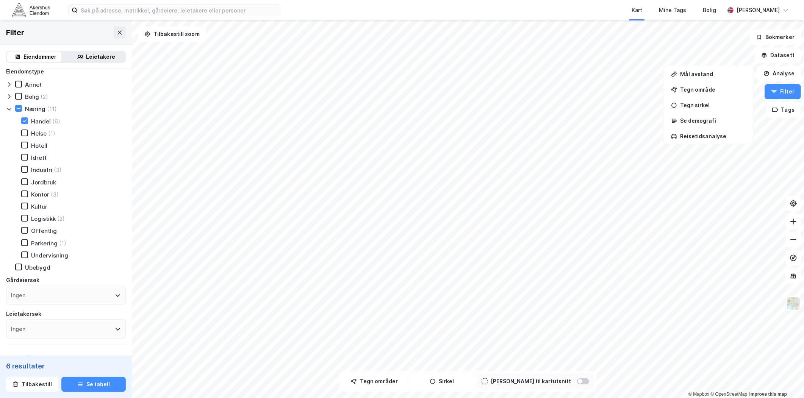
scroll to position [6, 0]
click at [25, 124] on div at bounding box center [24, 122] width 7 height 7
type input "Ja (11)"
type input "--- (11)"
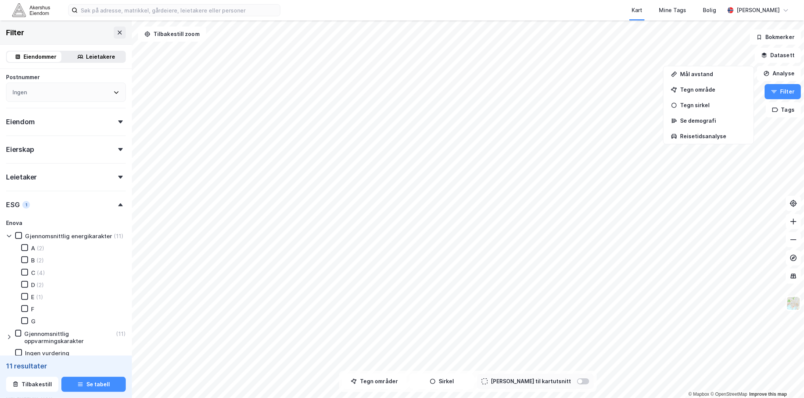
scroll to position [445, 0]
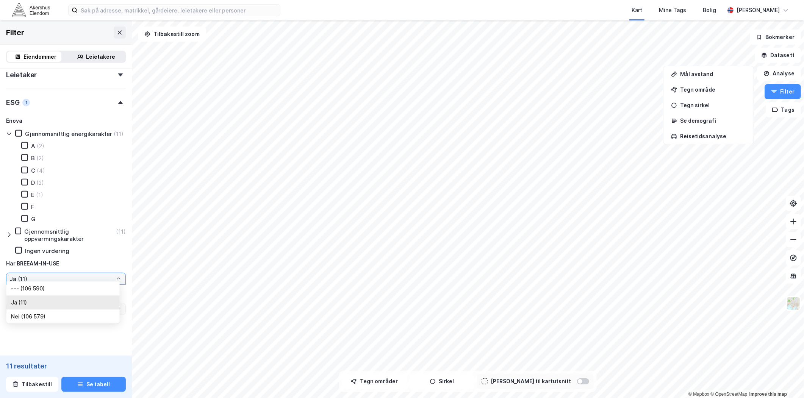
click at [33, 274] on input "Ja (11)" at bounding box center [65, 278] width 119 height 11
drag, startPoint x: 33, startPoint y: 274, endPoint x: 100, endPoint y: 252, distance: 70.2
click at [100, 252] on div "[PERSON_NAME] energikarakter (11) A (2) B (2) C (4) D (2) E (1) F G Gjennomsnit…" at bounding box center [66, 215] width 120 height 199
click at [44, 296] on div "[PERSON_NAME] energikarakter (11) A (2) B (2) C (4) D (2) E (1) F G Gjennomsnit…" at bounding box center [66, 215] width 120 height 199
click at [34, 278] on input "Ja (11)" at bounding box center [65, 278] width 119 height 11
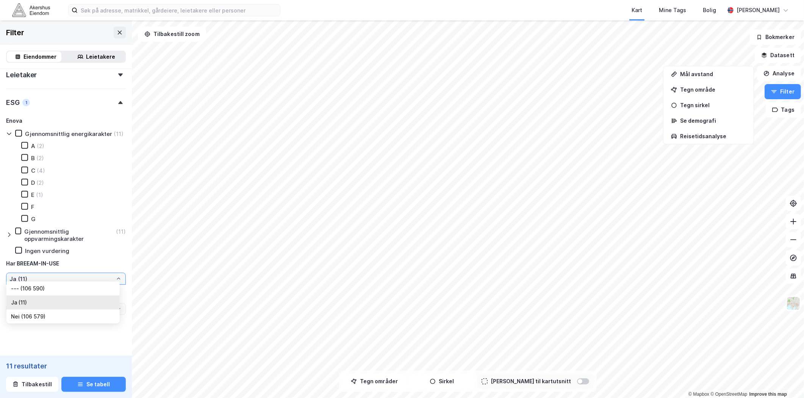
drag, startPoint x: 34, startPoint y: 278, endPoint x: 39, endPoint y: 287, distance: 9.8
click at [39, 287] on li "--- (106 590)" at bounding box center [62, 288] width 113 height 14
type input "--- (106 590)"
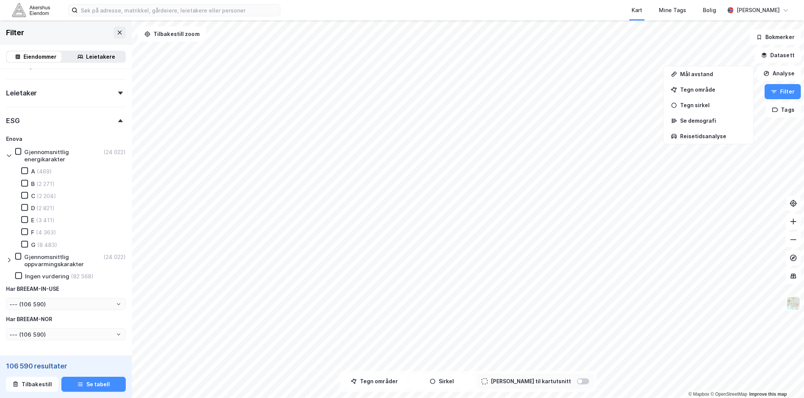
scroll to position [445, 0]
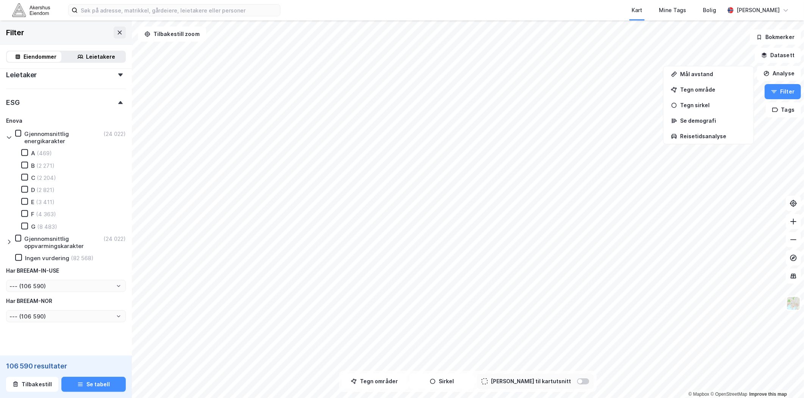
click at [33, 311] on input "--- (106 590)" at bounding box center [65, 316] width 119 height 11
drag, startPoint x: 33, startPoint y: 310, endPoint x: 34, endPoint y: 341, distance: 31.5
click at [34, 341] on li "Ja (17)" at bounding box center [62, 340] width 113 height 14
type input "Ja (17)"
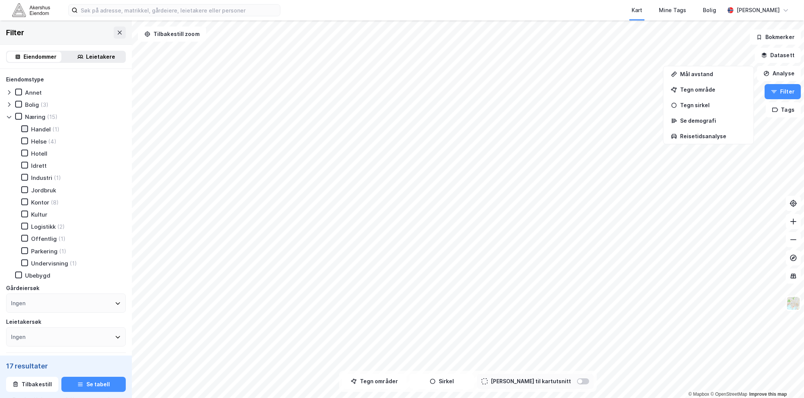
click at [22, 127] on icon at bounding box center [24, 128] width 5 height 5
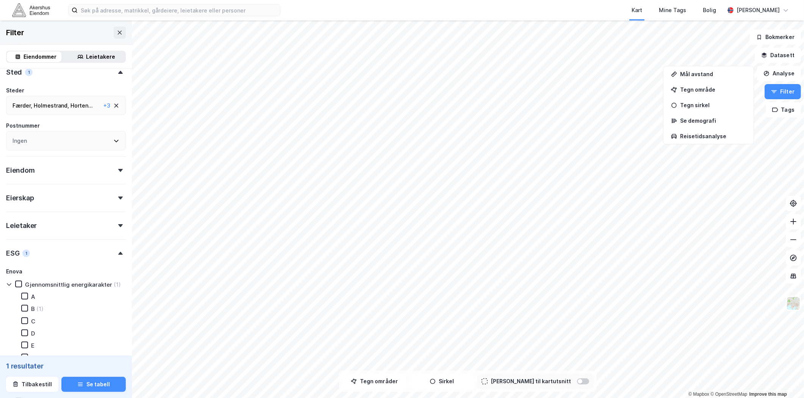
type input "--- (1)"
type input "Ja (1)"
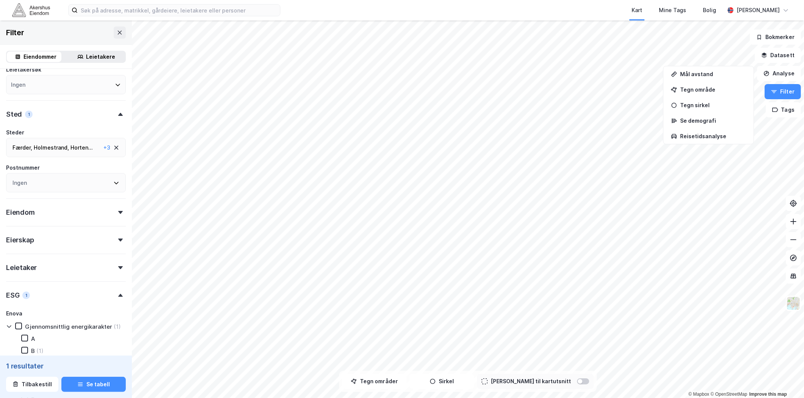
click at [113, 145] on icon at bounding box center [116, 148] width 6 height 6
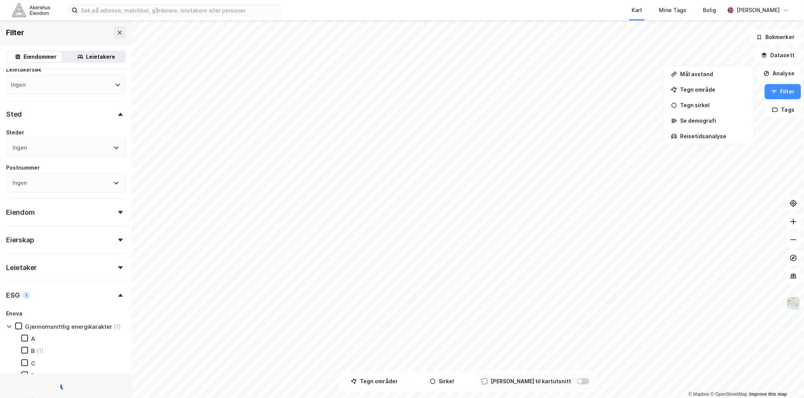
type input "--- (83)"
type input "Ja (83)"
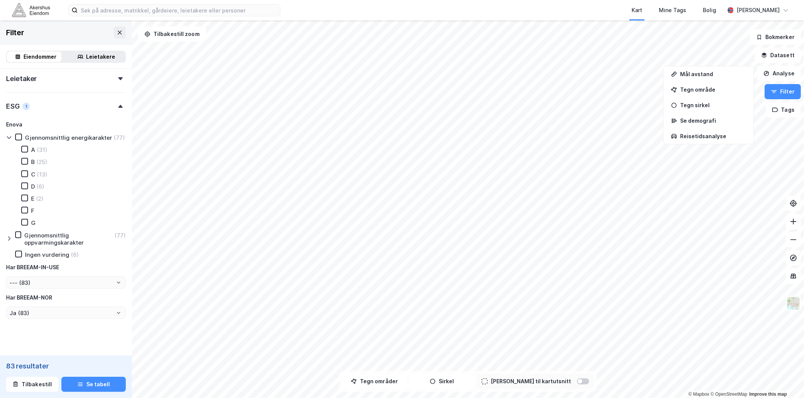
scroll to position [452, 0]
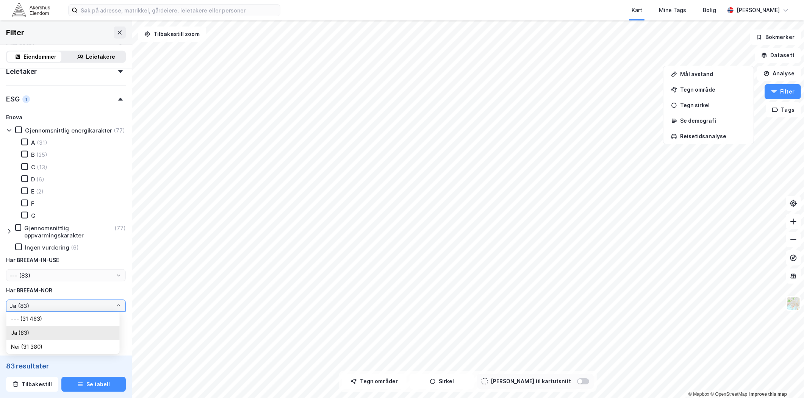
click at [40, 306] on input "Ja (83)" at bounding box center [65, 305] width 119 height 11
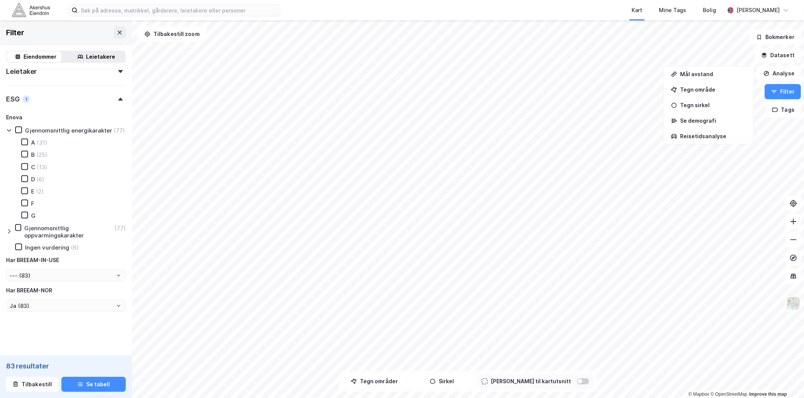
click at [60, 269] on div "[PERSON_NAME] energikarakter (77) A (31) B (25) C (13) D (6) E (2) F G Gjennoms…" at bounding box center [66, 212] width 120 height 199
click at [54, 275] on input "--- (83)" at bounding box center [65, 275] width 119 height 11
drag, startPoint x: 54, startPoint y: 275, endPoint x: 22, endPoint y: 300, distance: 40.8
click at [22, 300] on li "Ja (9)" at bounding box center [62, 302] width 113 height 14
type input "Ja (9)"
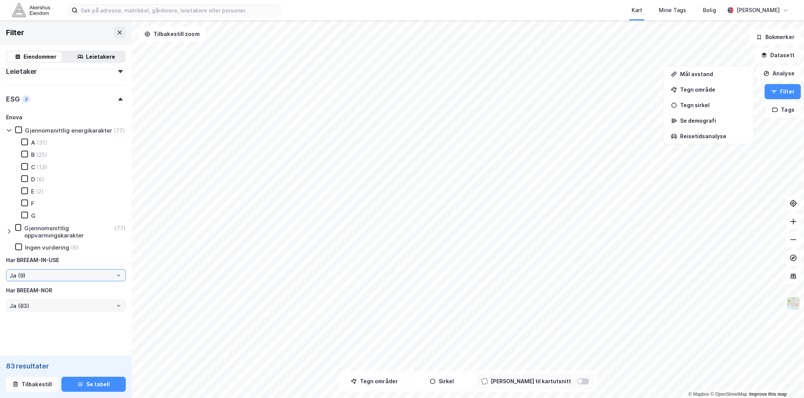
scroll to position [445, 0]
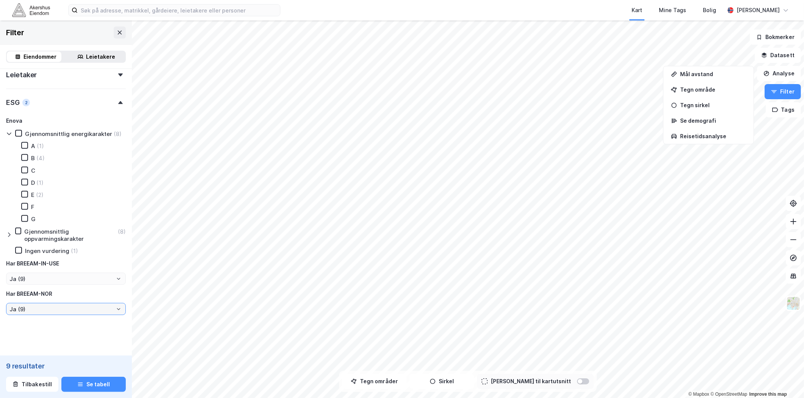
click at [34, 304] on input "Ja (9)" at bounding box center [65, 308] width 119 height 11
drag, startPoint x: 34, startPoint y: 304, endPoint x: 24, endPoint y: 320, distance: 18.8
click at [24, 320] on li "--- (202)" at bounding box center [62, 319] width 113 height 14
type input "--- (202)"
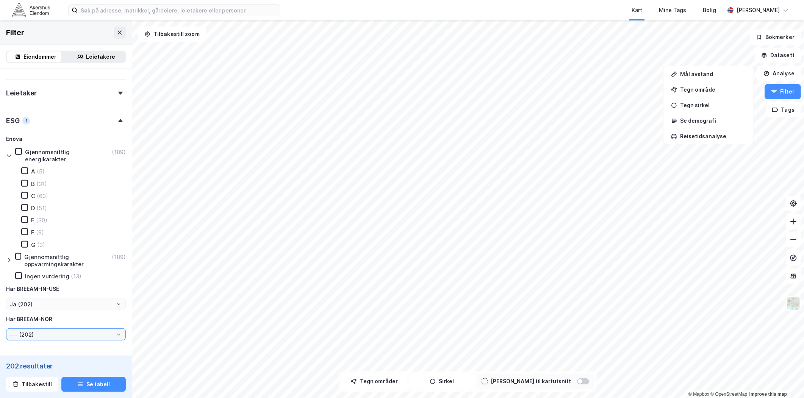
scroll to position [445, 0]
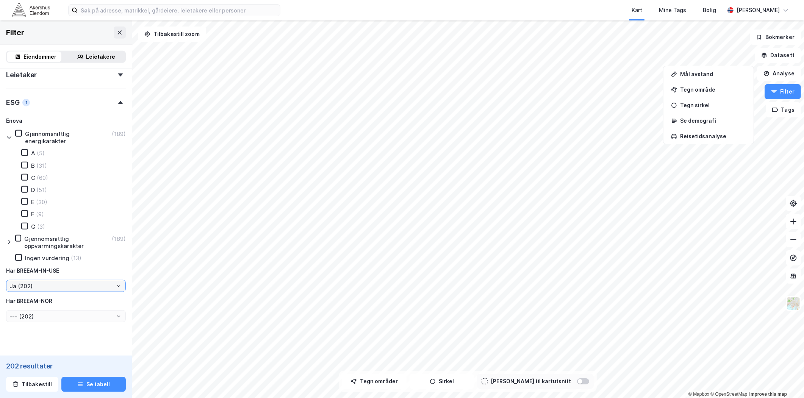
click at [29, 282] on input "Ja (202)" at bounding box center [65, 285] width 119 height 11
drag, startPoint x: 29, startPoint y: 282, endPoint x: 94, endPoint y: 277, distance: 64.6
click at [119, 266] on div "Har BREEAM-IN-USE" at bounding box center [66, 270] width 120 height 9
click at [59, 282] on input "Ja (202)" at bounding box center [65, 285] width 119 height 11
drag, startPoint x: 59, startPoint y: 282, endPoint x: 54, endPoint y: 292, distance: 11.0
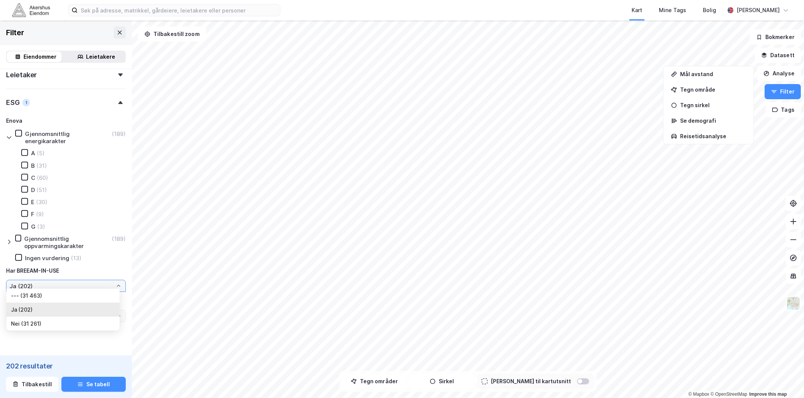
click at [35, 290] on li "--- (31 463)" at bounding box center [62, 296] width 113 height 14
type input "--- (31 463)"
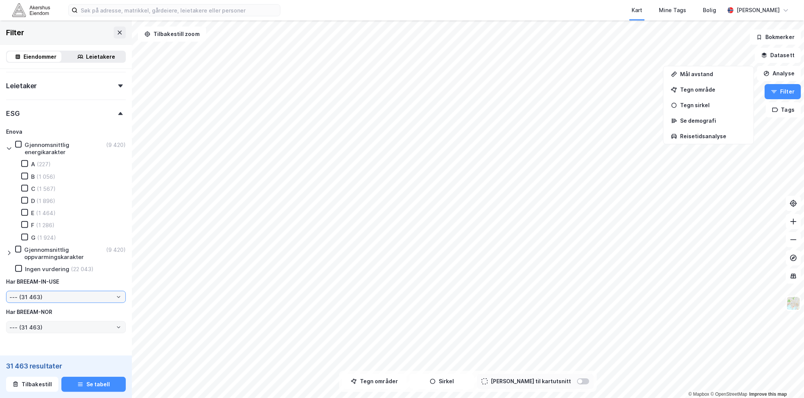
scroll to position [445, 0]
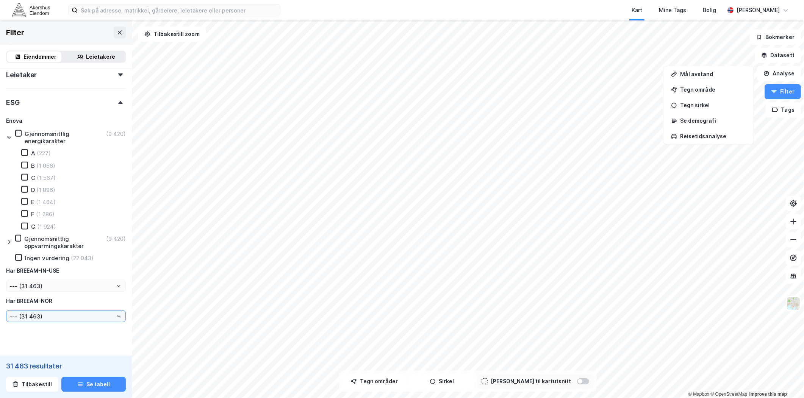
click at [42, 316] on input "--- (31 463)" at bounding box center [65, 316] width 119 height 11
click at [20, 343] on li "Ja (83)" at bounding box center [62, 340] width 113 height 14
type input "Ja (83)"
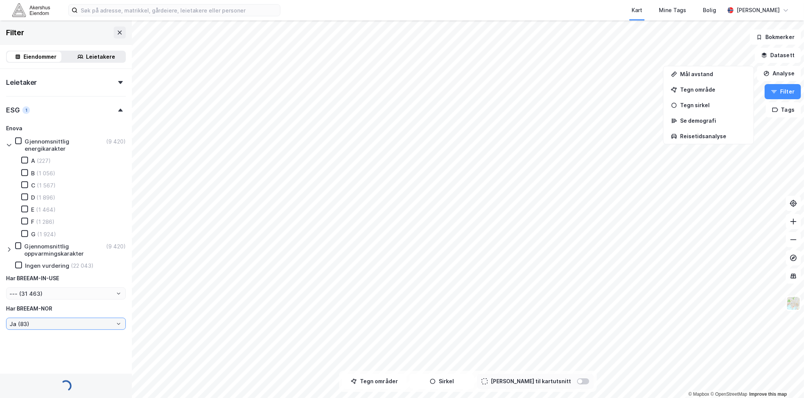
scroll to position [445, 0]
type input "--- (83)"
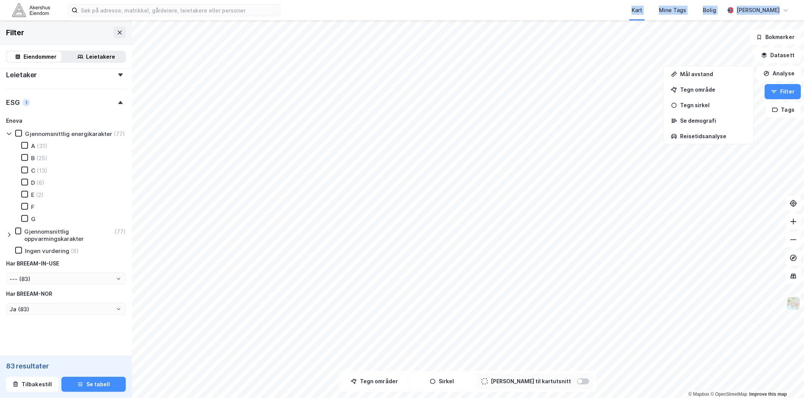
click at [444, 240] on div "Kart Mine Tags Bolig [PERSON_NAME] © Mapbox © OpenStreetMap Improve this map Fi…" at bounding box center [402, 199] width 804 height 398
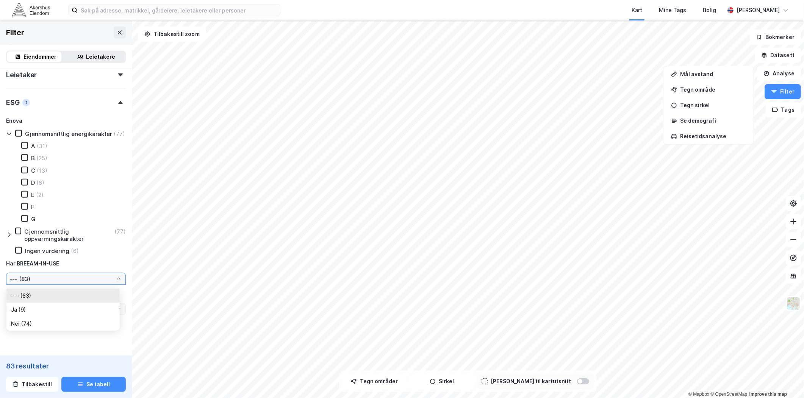
click at [47, 285] on input "--- (83)" at bounding box center [65, 278] width 119 height 11
drag, startPoint x: 47, startPoint y: 286, endPoint x: 108, endPoint y: 269, distance: 62.9
click at [115, 268] on div "Har BREEAM-IN-USE" at bounding box center [66, 263] width 120 height 9
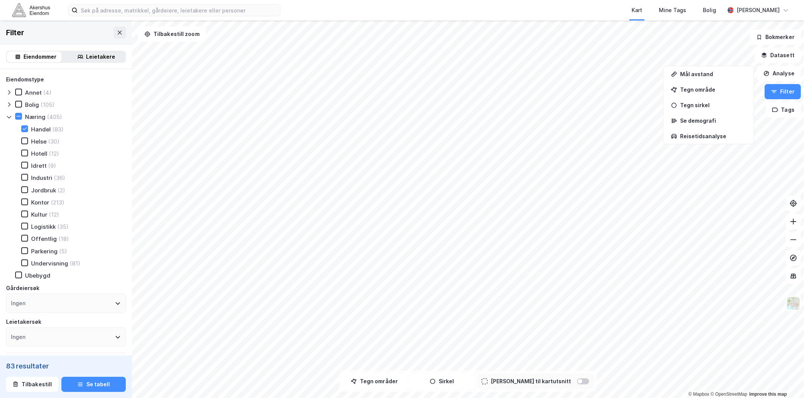
scroll to position [84, 0]
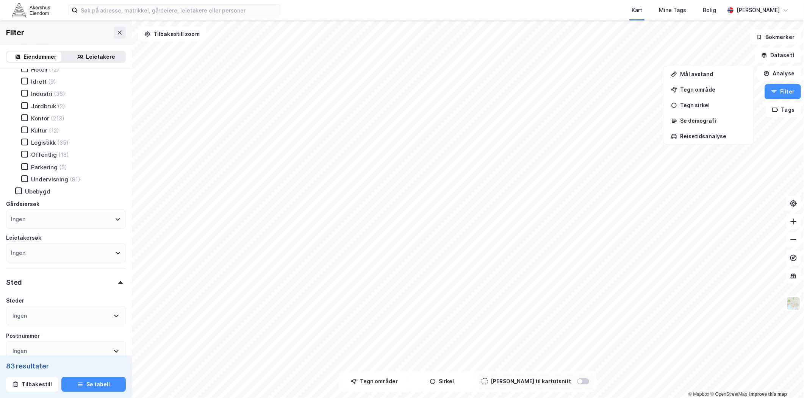
click at [24, 311] on div "Ingen" at bounding box center [20, 315] width 14 height 9
type input "vestf"
click at [17, 208] on div "[GEOGRAPHIC_DATA] (1)" at bounding box center [63, 212] width 103 height 9
click at [17, 210] on icon at bounding box center [15, 212] width 5 height 5
type input "--- (1)"
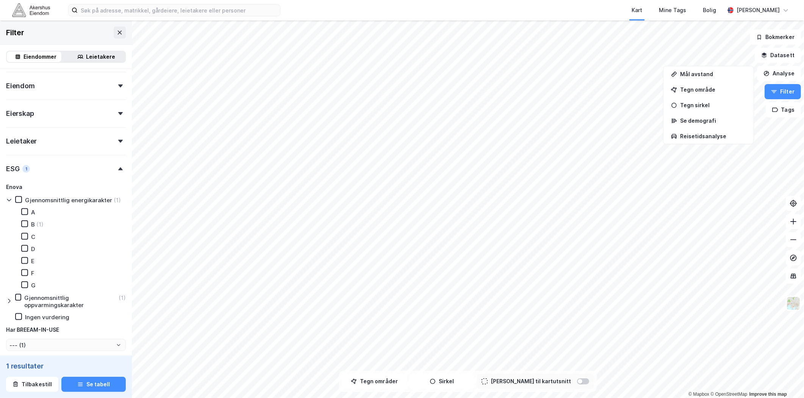
scroll to position [445, 0]
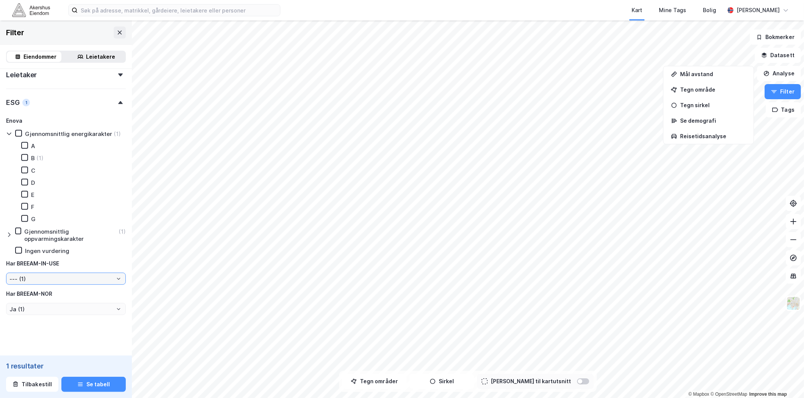
click at [45, 277] on input "--- (1)" at bounding box center [65, 278] width 119 height 11
click at [63, 311] on input "Ja (1)" at bounding box center [65, 308] width 119 height 11
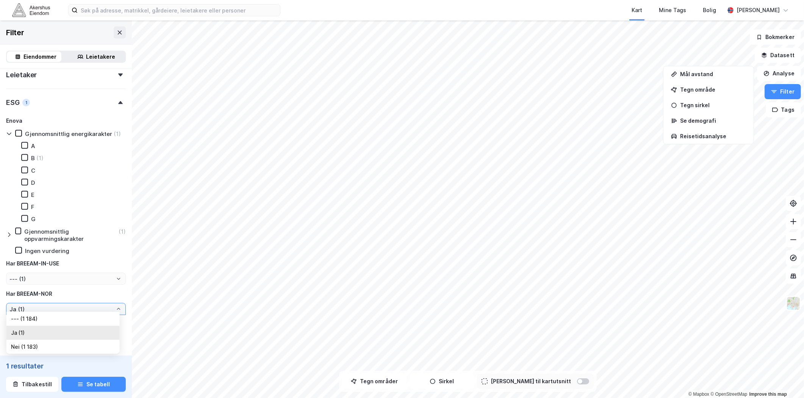
drag, startPoint x: 63, startPoint y: 311, endPoint x: 26, endPoint y: 321, distance: 38.2
click at [27, 321] on li "--- (1 184)" at bounding box center [62, 319] width 113 height 14
type input "--- (1 184)"
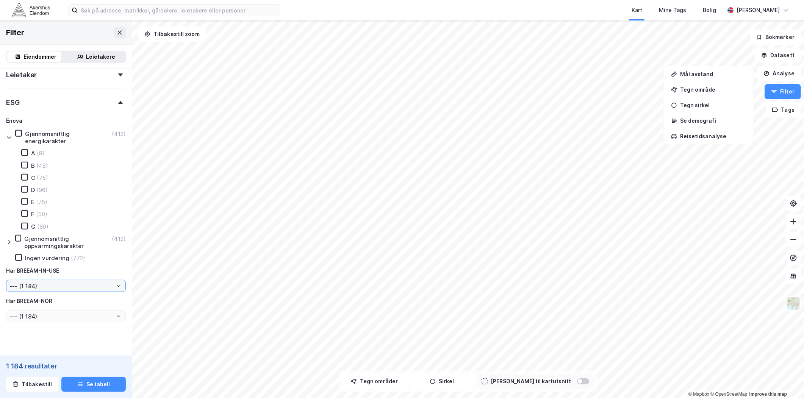
click at [43, 280] on input "--- (1 184)" at bounding box center [65, 285] width 119 height 11
drag, startPoint x: 43, startPoint y: 280, endPoint x: 22, endPoint y: 308, distance: 34.6
click at [22, 308] on li "Ja (6)" at bounding box center [62, 310] width 113 height 14
type input "Ja (6)"
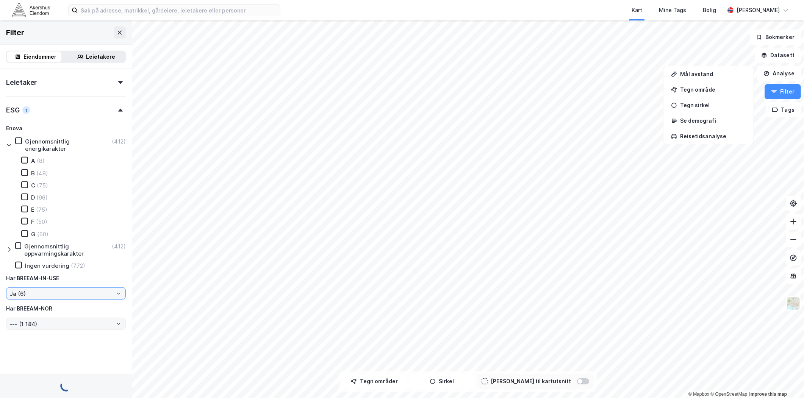
type input "--- (6)"
